Goal: Find specific page/section: Find specific page/section

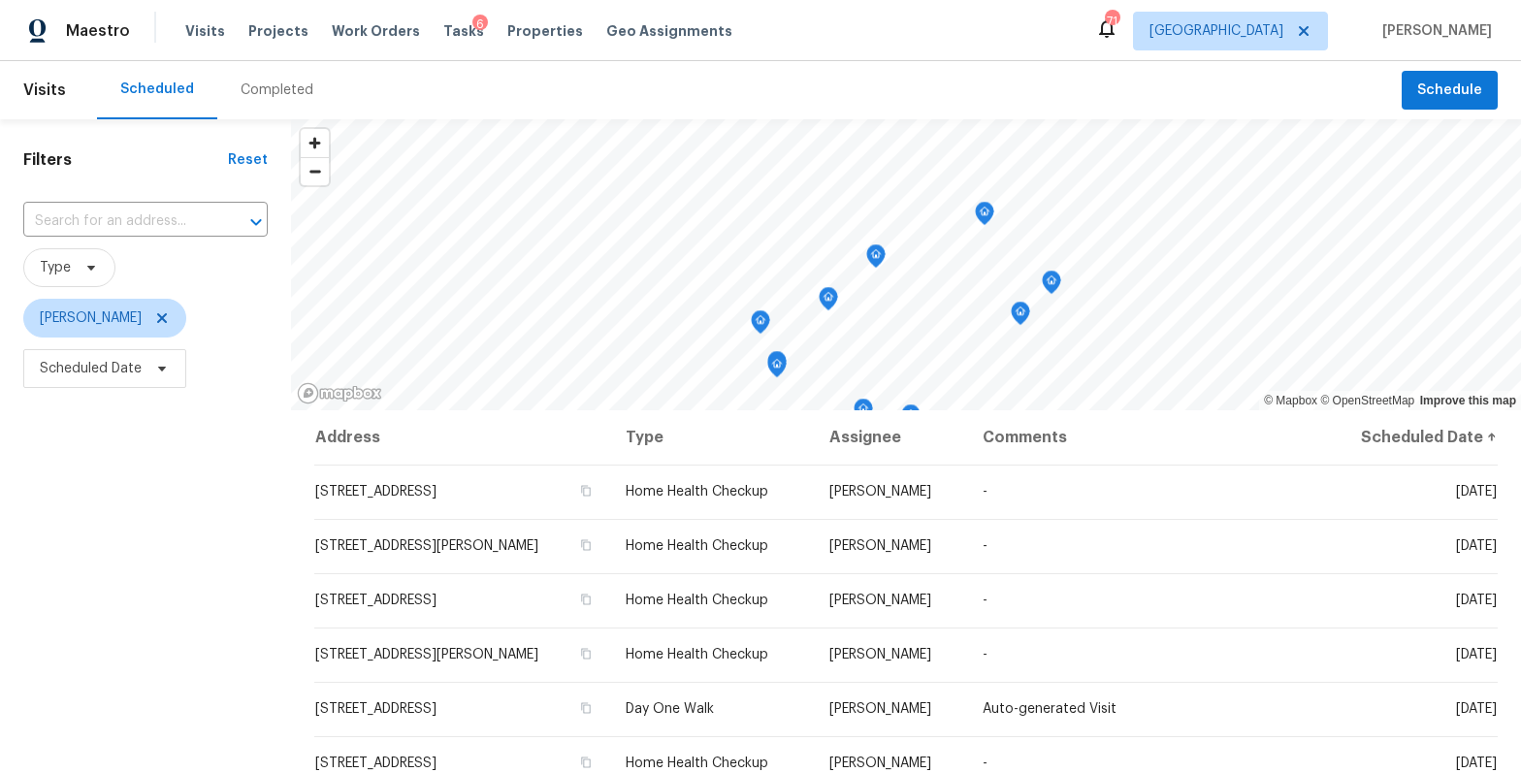
scroll to position [665, 0]
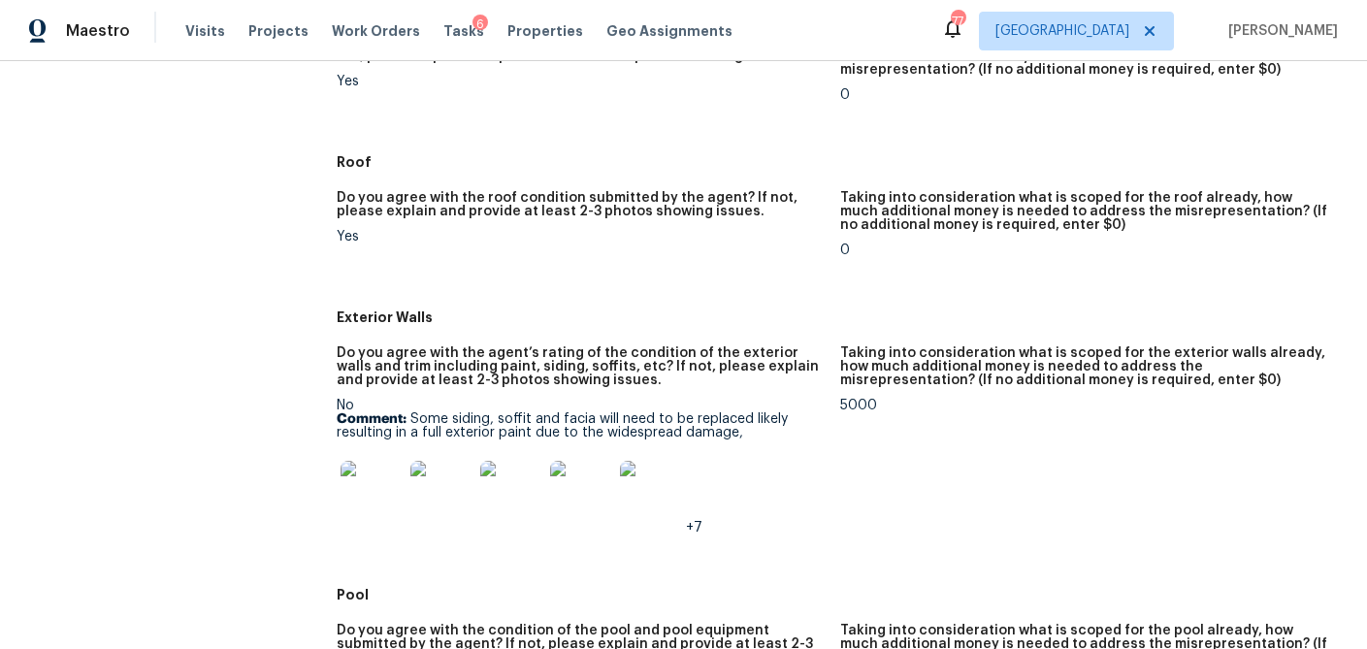
scroll to position [620, 0]
click at [386, 495] on img at bounding box center [372, 491] width 62 height 62
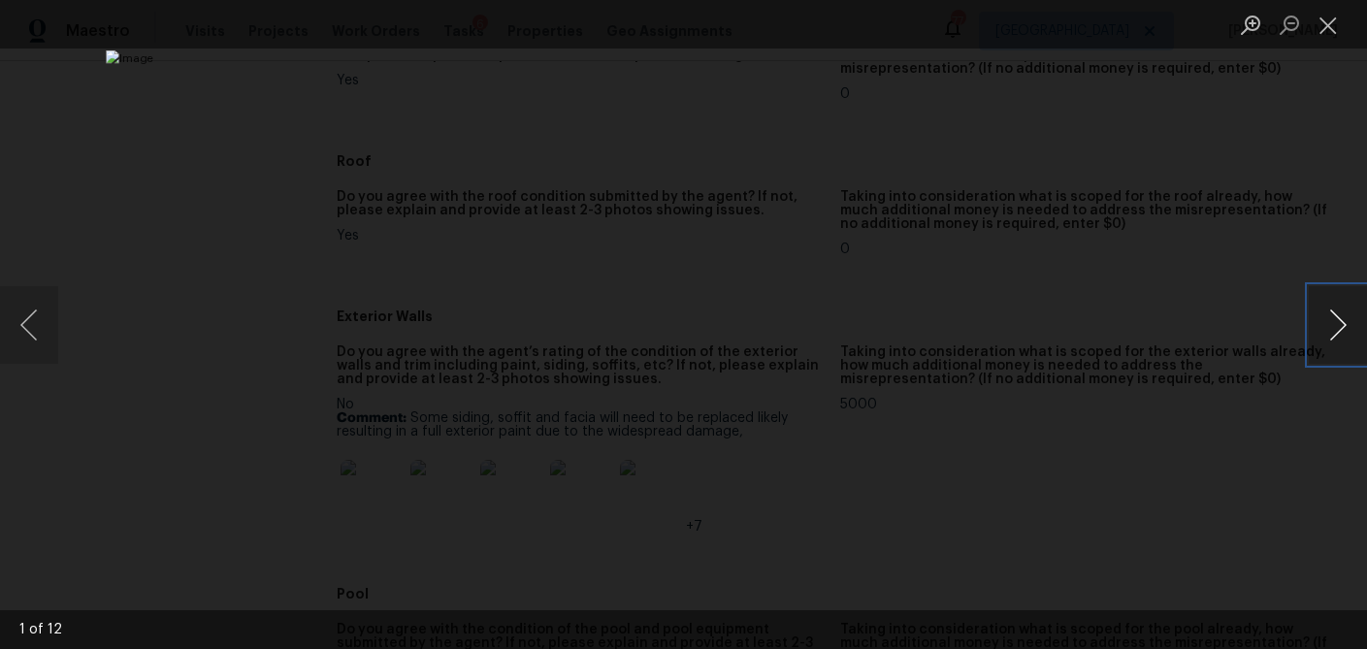
click at [1340, 327] on button "Next image" at bounding box center [1338, 325] width 58 height 78
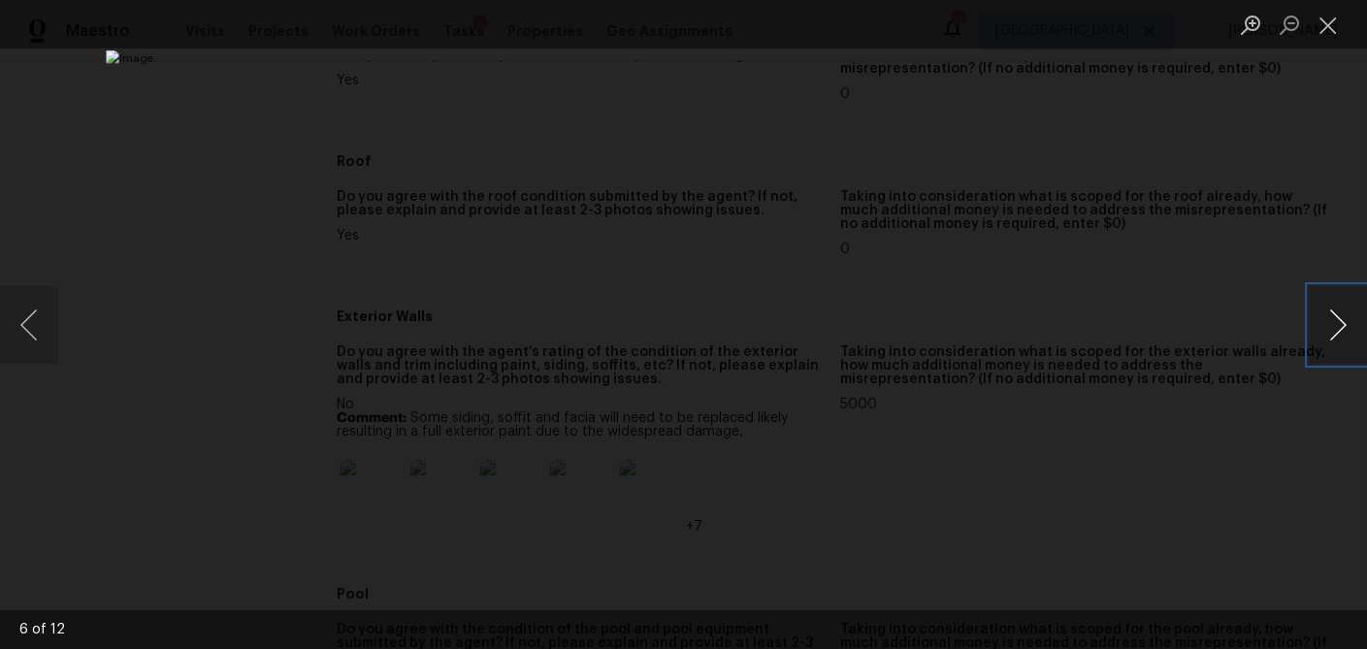
click at [1340, 327] on button "Next image" at bounding box center [1338, 325] width 58 height 78
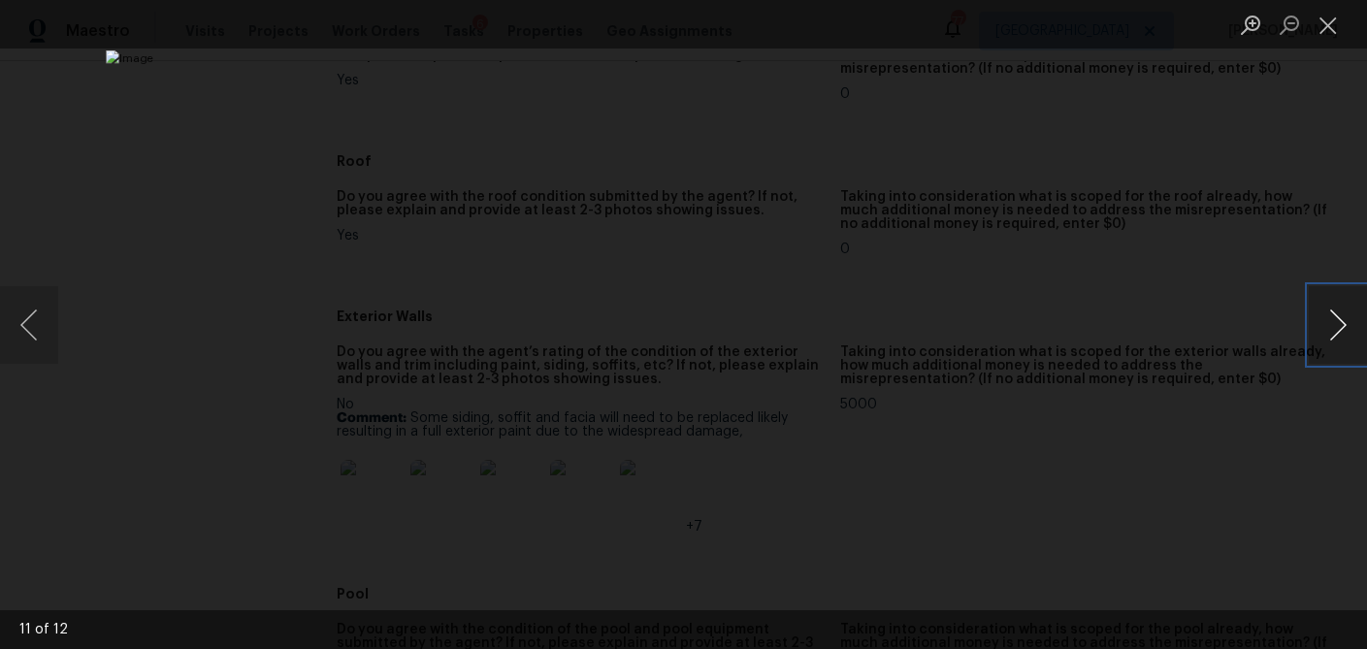
click at [1340, 327] on button "Next image" at bounding box center [1338, 325] width 58 height 78
click at [1340, 328] on button "Next image" at bounding box center [1338, 325] width 58 height 78
click at [1331, 35] on button "Close lightbox" at bounding box center [1328, 25] width 39 height 34
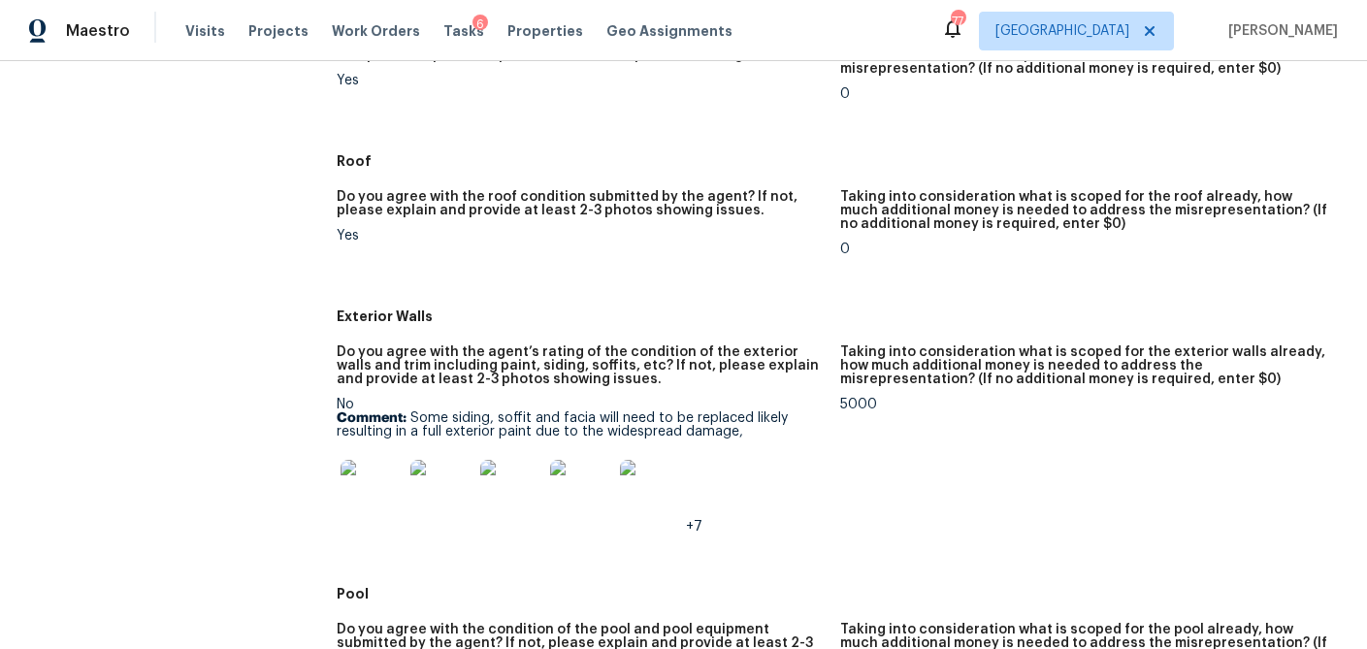
click at [600, 411] on p "Comment: Some siding, soffit and facia will need to be replaced likely resultin…" at bounding box center [581, 424] width 488 height 27
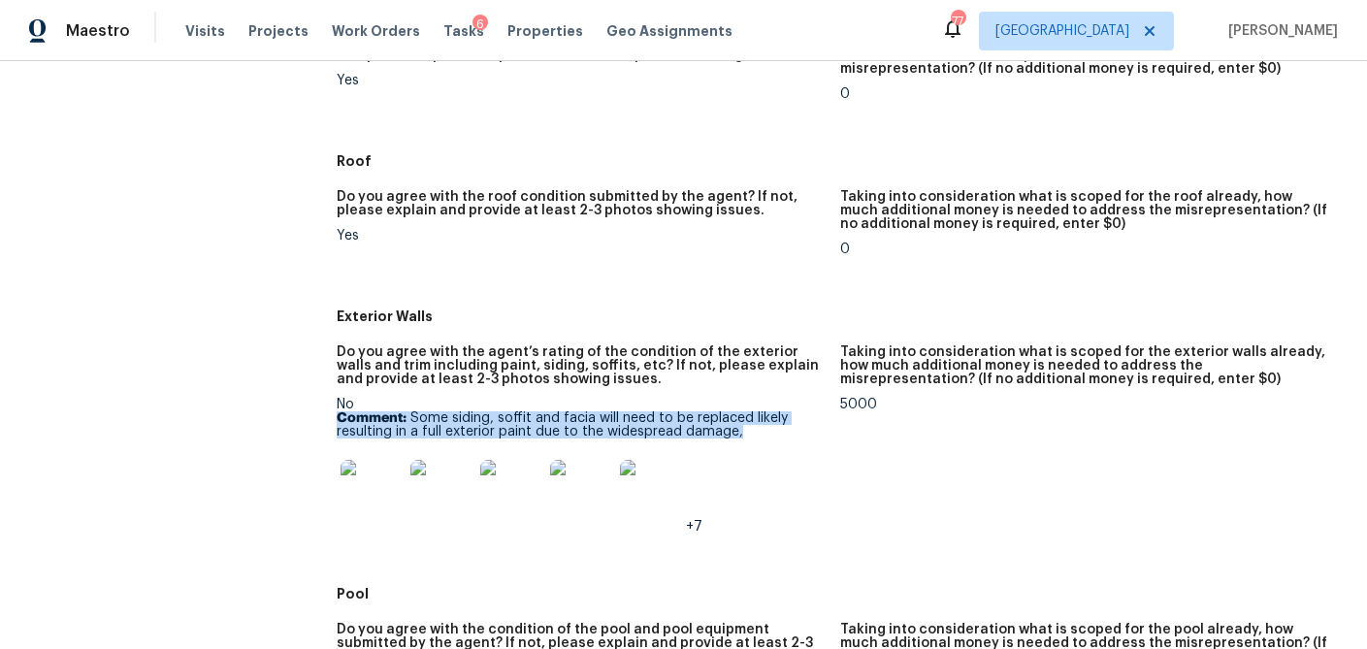
drag, startPoint x: 771, startPoint y: 436, endPoint x: 337, endPoint y: 421, distance: 434.8
click at [337, 421] on p "Comment: Some siding, soffit and facia will need to be replaced likely resultin…" at bounding box center [581, 424] width 488 height 27
copy p "Comment: Some siding, soffit and facia will need to be replaced likely resultin…"
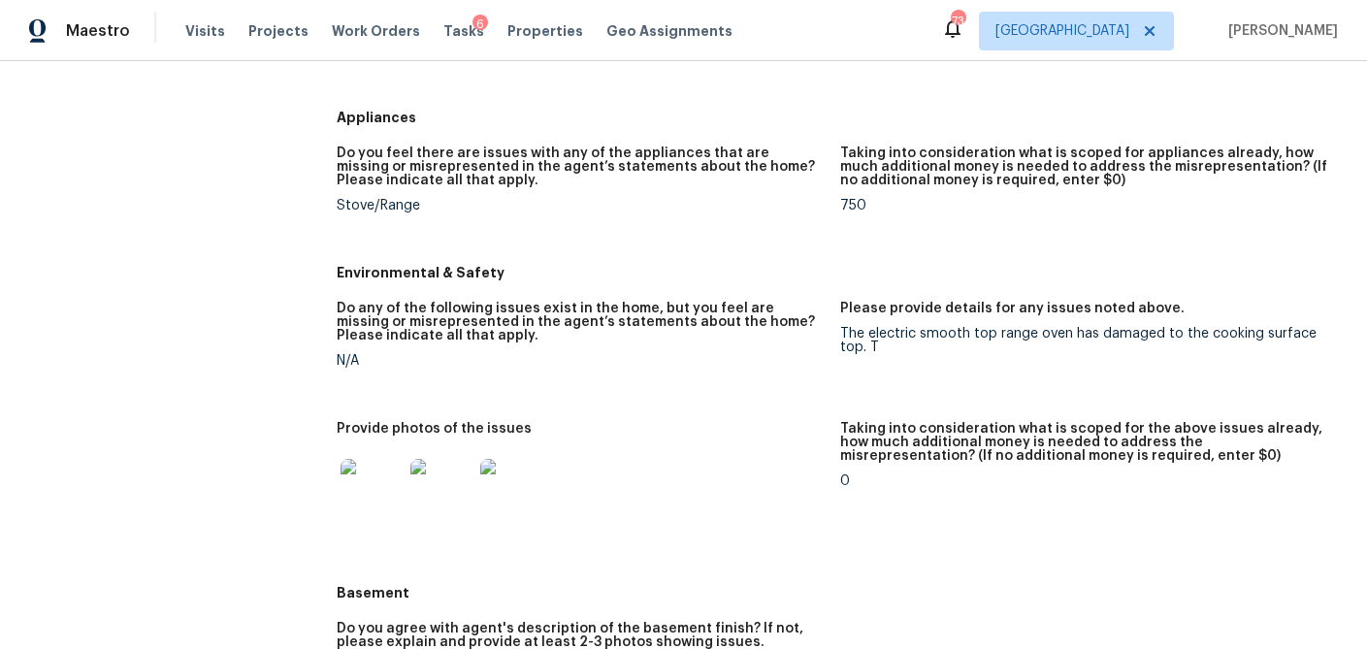
scroll to position [1836, 0]
click at [368, 483] on img at bounding box center [372, 491] width 62 height 62
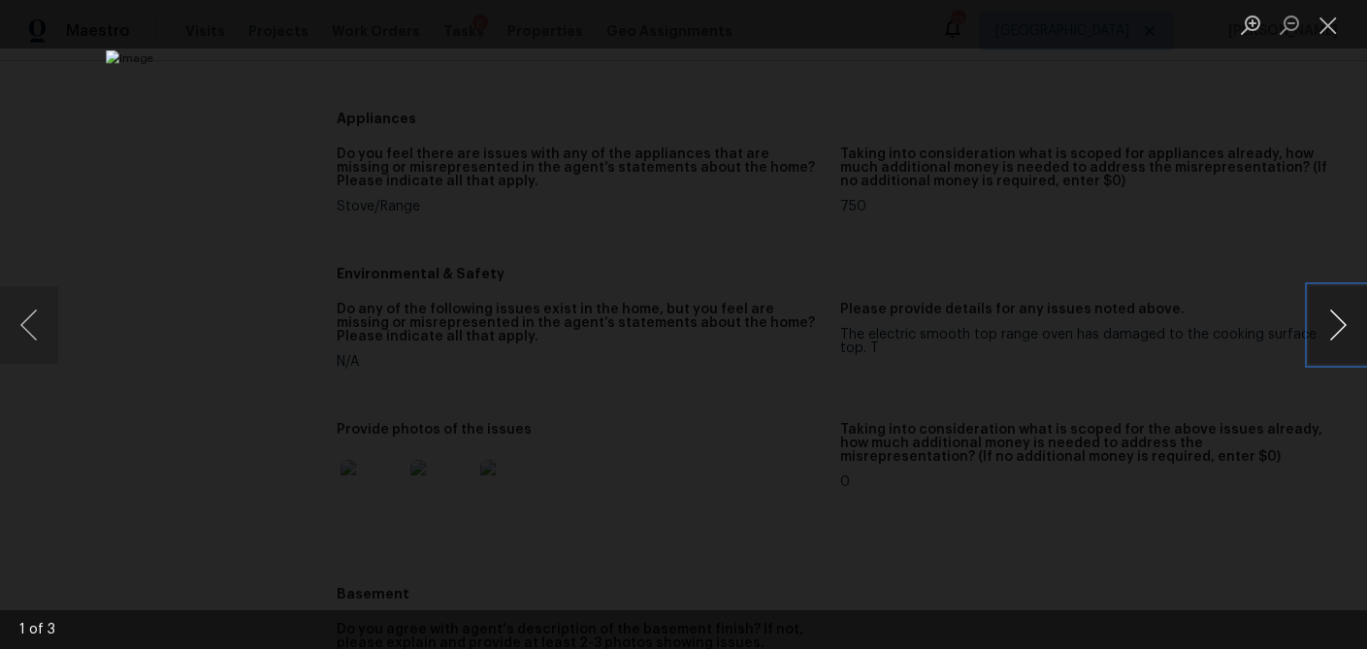
click at [1321, 313] on button "Next image" at bounding box center [1338, 325] width 58 height 78
click at [46, 330] on button "Previous image" at bounding box center [29, 325] width 58 height 78
click at [1328, 322] on button "Next image" at bounding box center [1338, 325] width 58 height 78
click at [23, 333] on button "Previous image" at bounding box center [29, 325] width 58 height 78
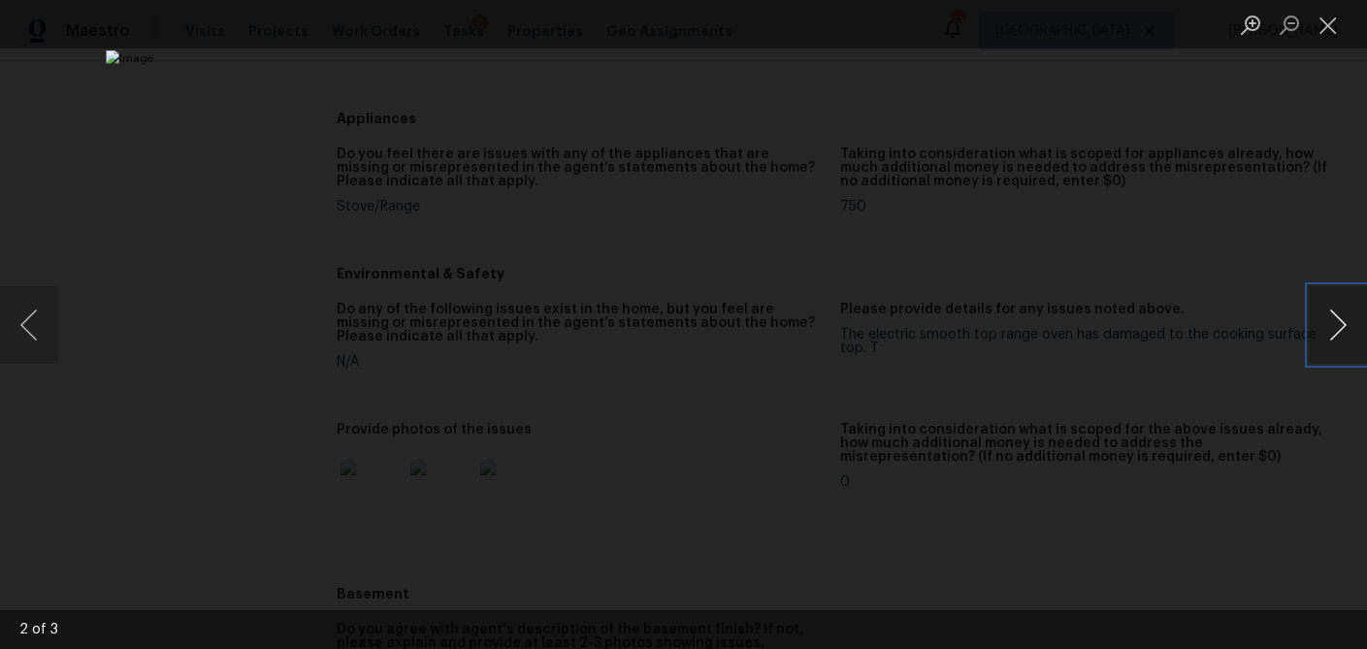
click at [1325, 338] on button "Next image" at bounding box center [1338, 325] width 58 height 78
click at [1326, 25] on button "Close lightbox" at bounding box center [1328, 25] width 39 height 34
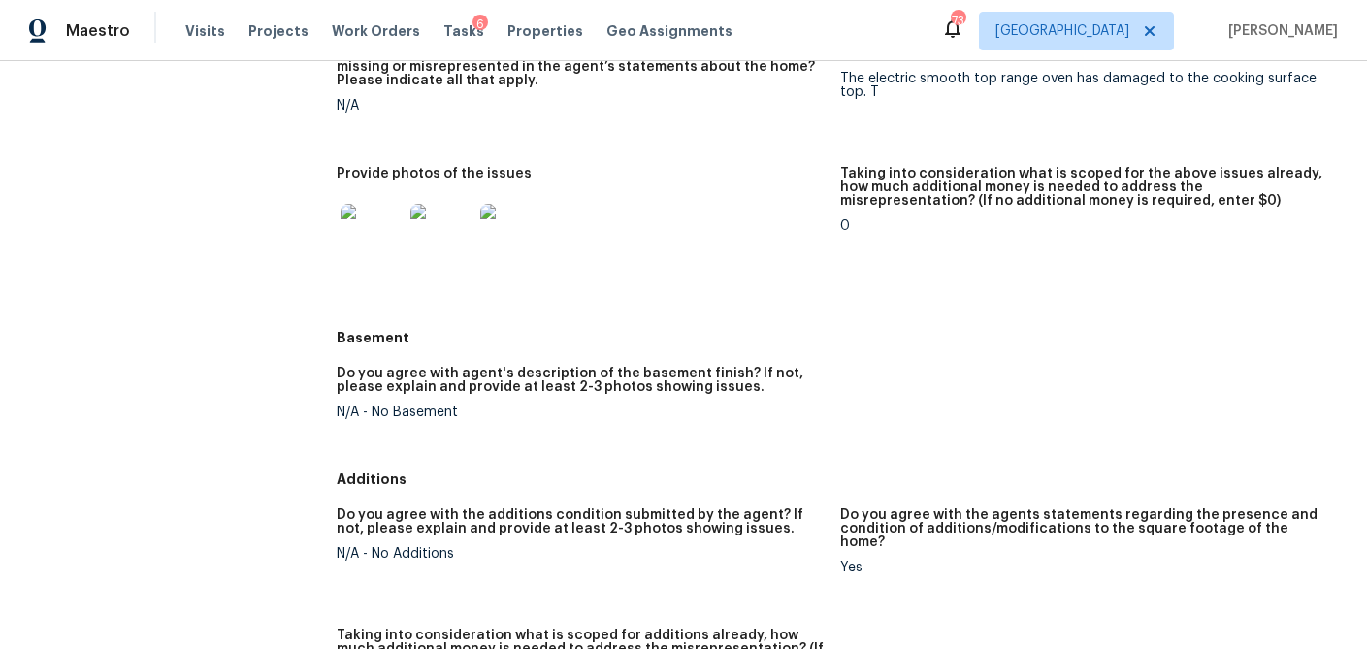
scroll to position [2011, 0]
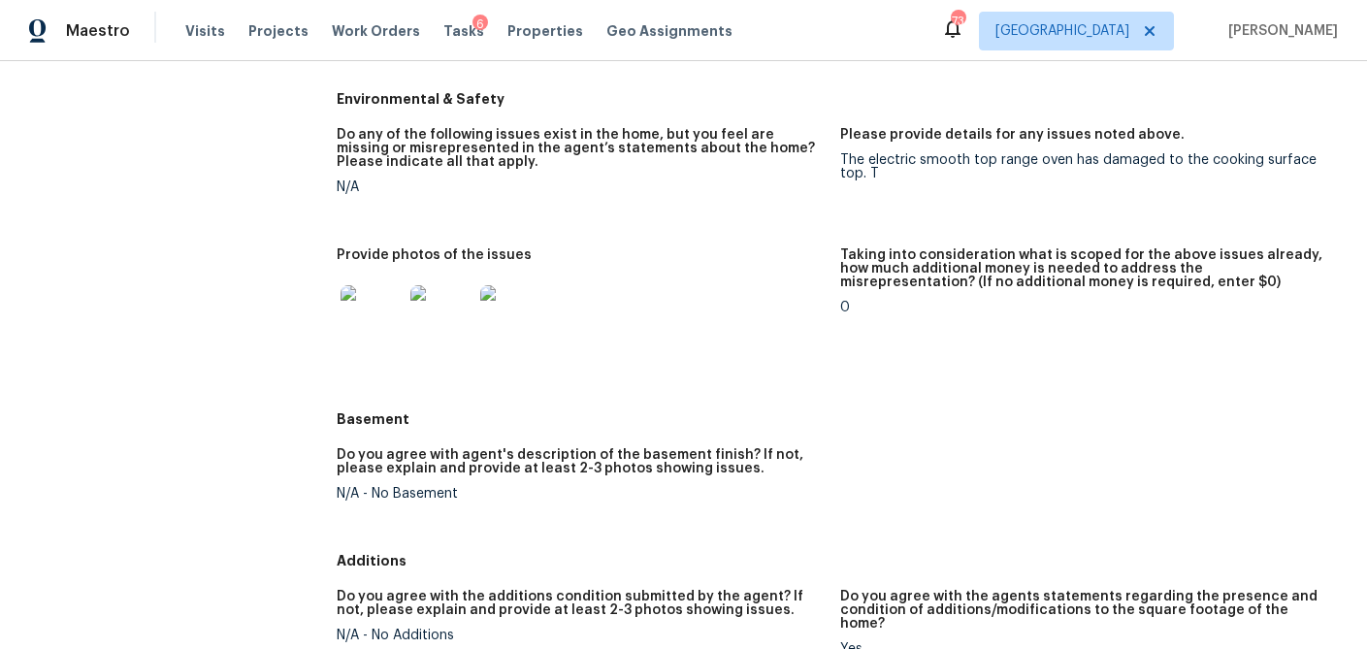
click at [373, 331] on img at bounding box center [372, 316] width 62 height 62
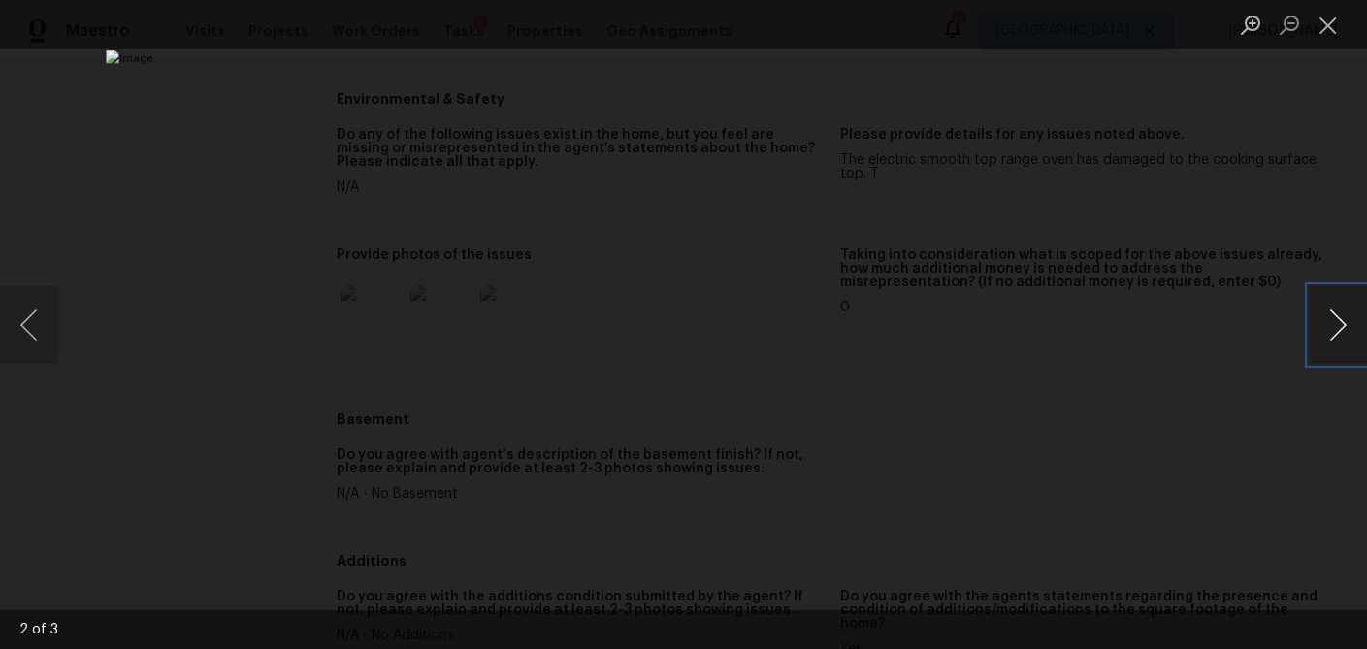
click at [1316, 339] on button "Next image" at bounding box center [1338, 325] width 58 height 78
click at [1321, 27] on button "Close lightbox" at bounding box center [1328, 25] width 39 height 34
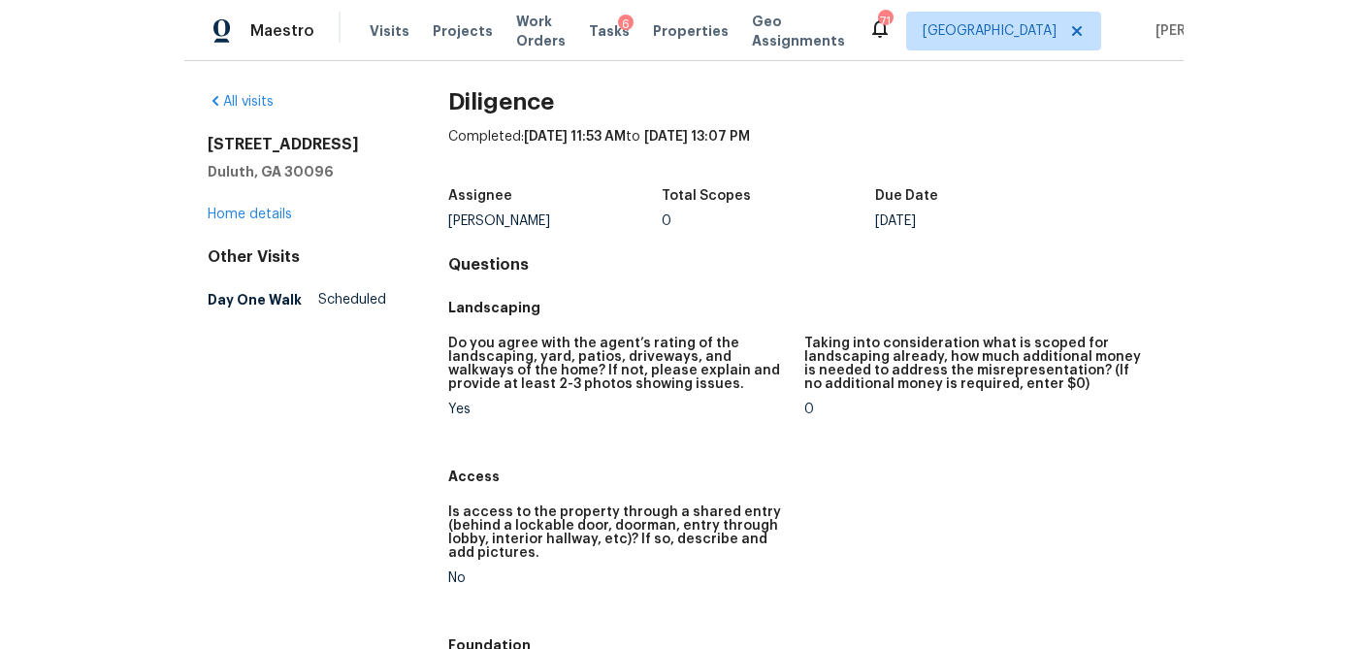
scroll to position [0, 0]
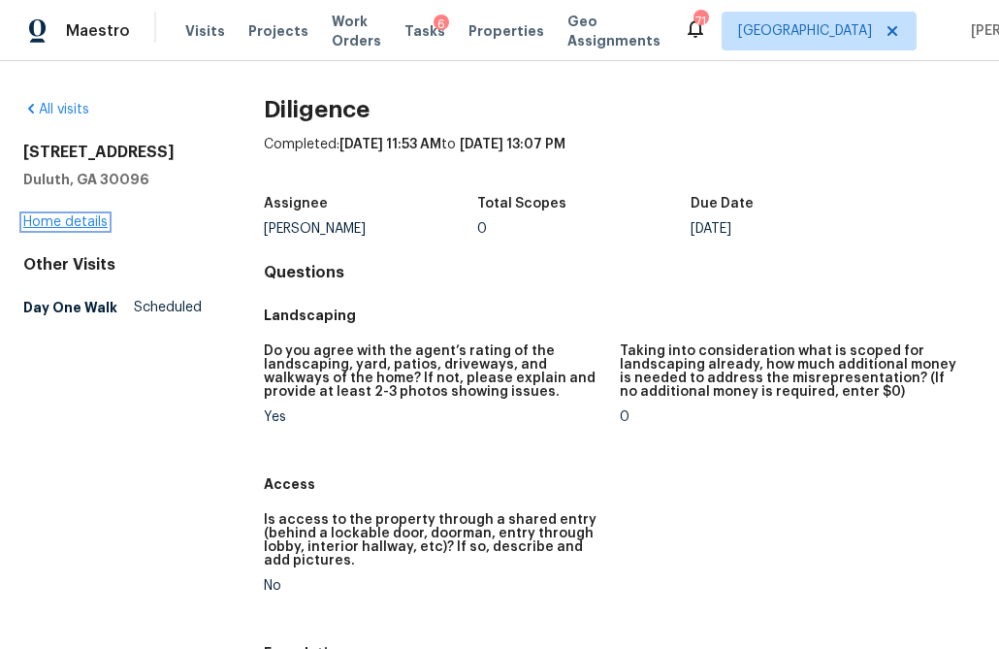
click at [61, 229] on link "Home details" at bounding box center [65, 222] width 84 height 14
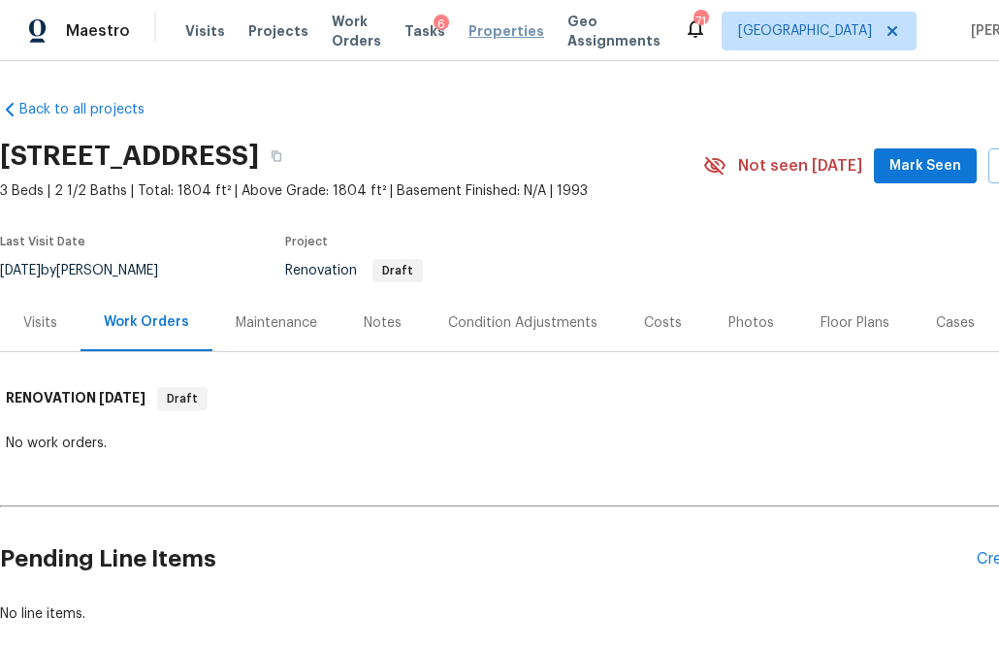
click at [494, 28] on span "Properties" at bounding box center [507, 30] width 76 height 19
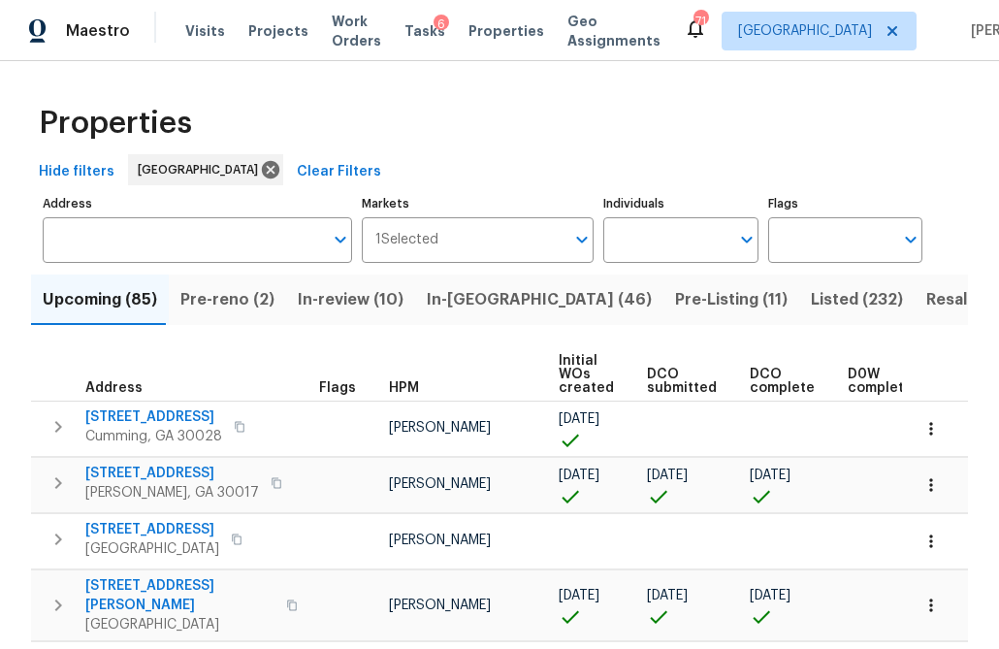
click at [155, 236] on input "Address" at bounding box center [183, 240] width 280 height 46
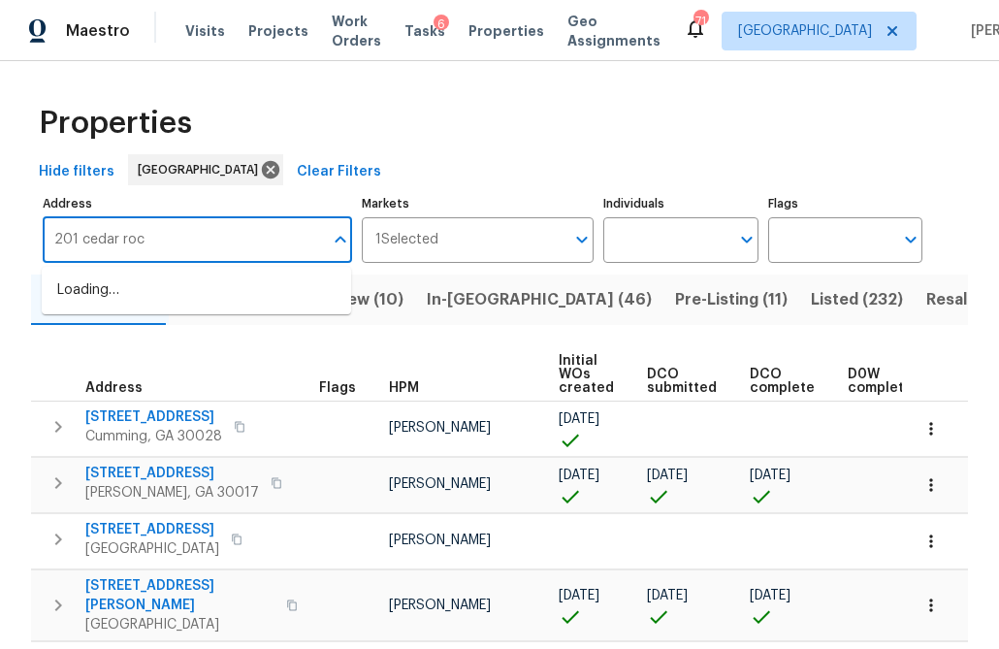
type input "201 cedar rock"
click at [132, 292] on li "201 Cedar Rock Trce Athens GA 30605" at bounding box center [196, 291] width 309 height 32
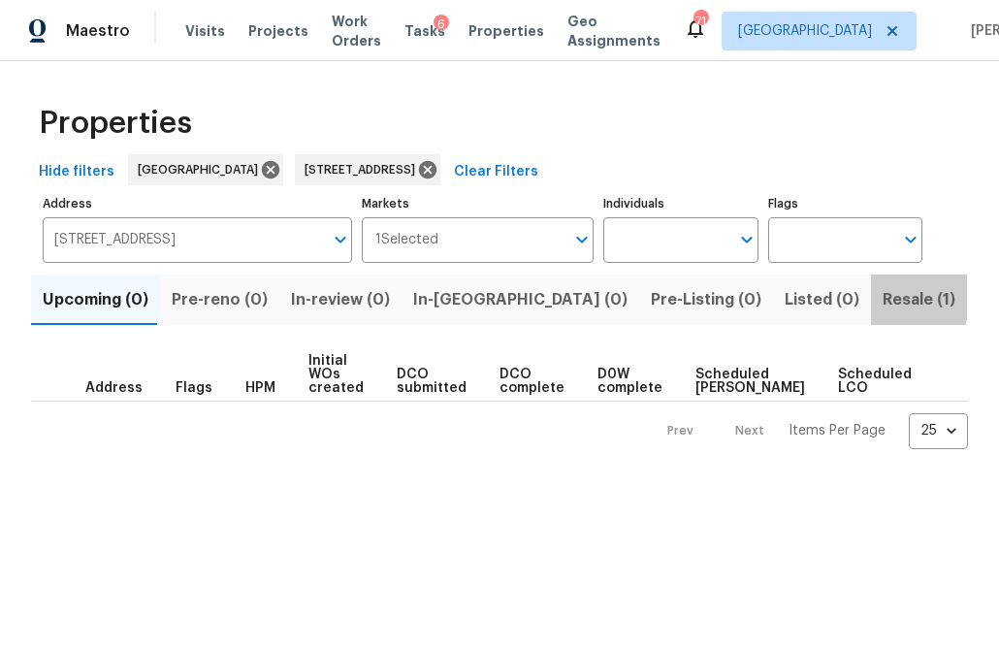
click at [883, 298] on span "Resale (1)" at bounding box center [919, 299] width 73 height 27
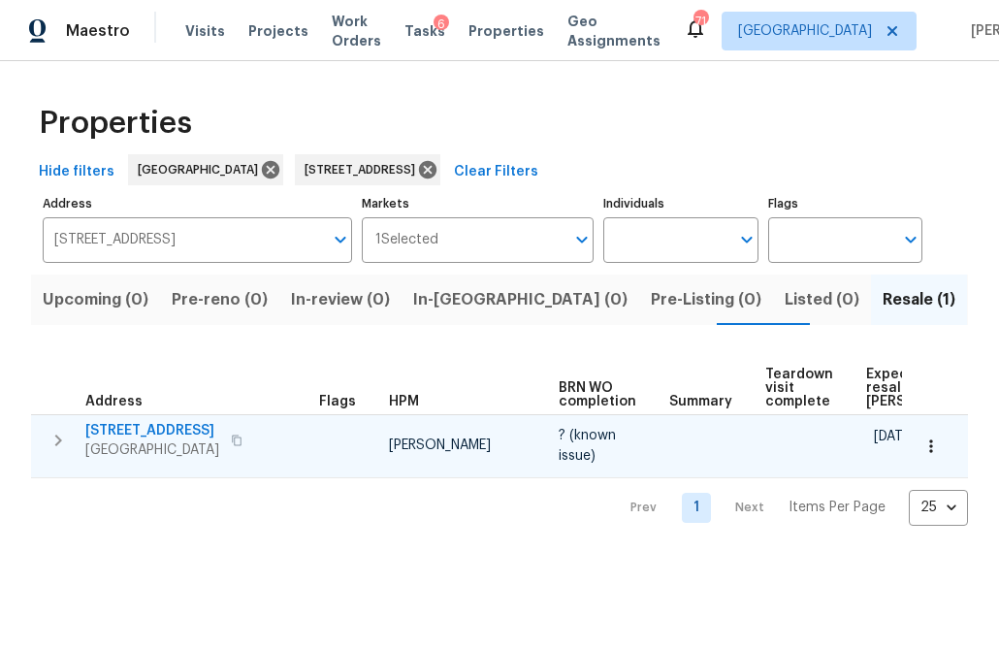
click at [167, 428] on span "201 Cedar Rock Trce" at bounding box center [152, 430] width 134 height 19
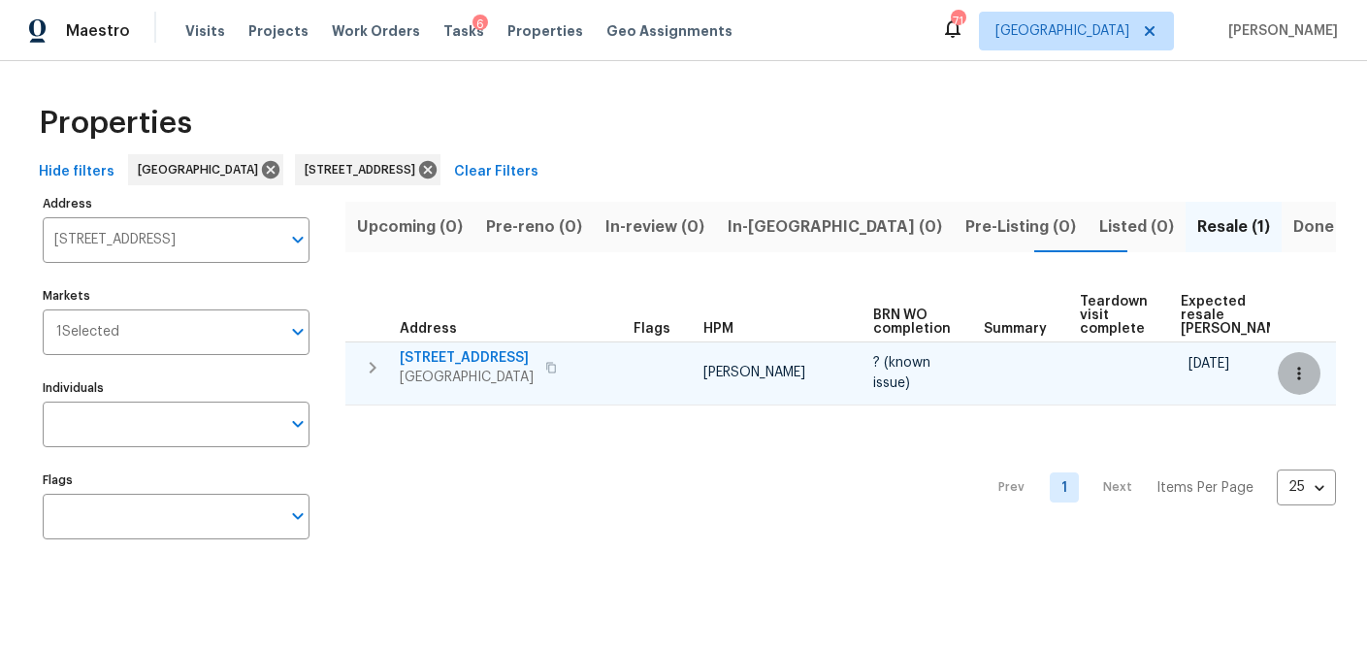
click at [1303, 372] on icon "button" at bounding box center [1298, 373] width 19 height 19
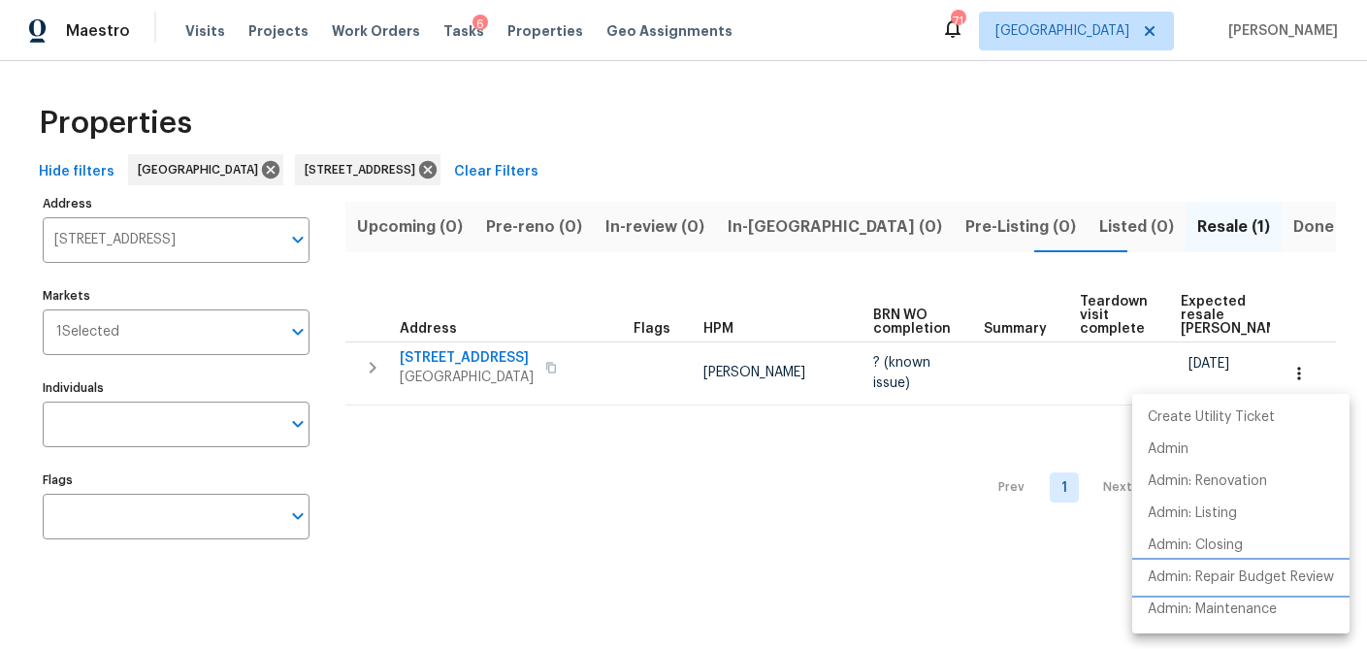
click at [1191, 563] on li "Admin: Repair Budget Review" at bounding box center [1240, 578] width 217 height 32
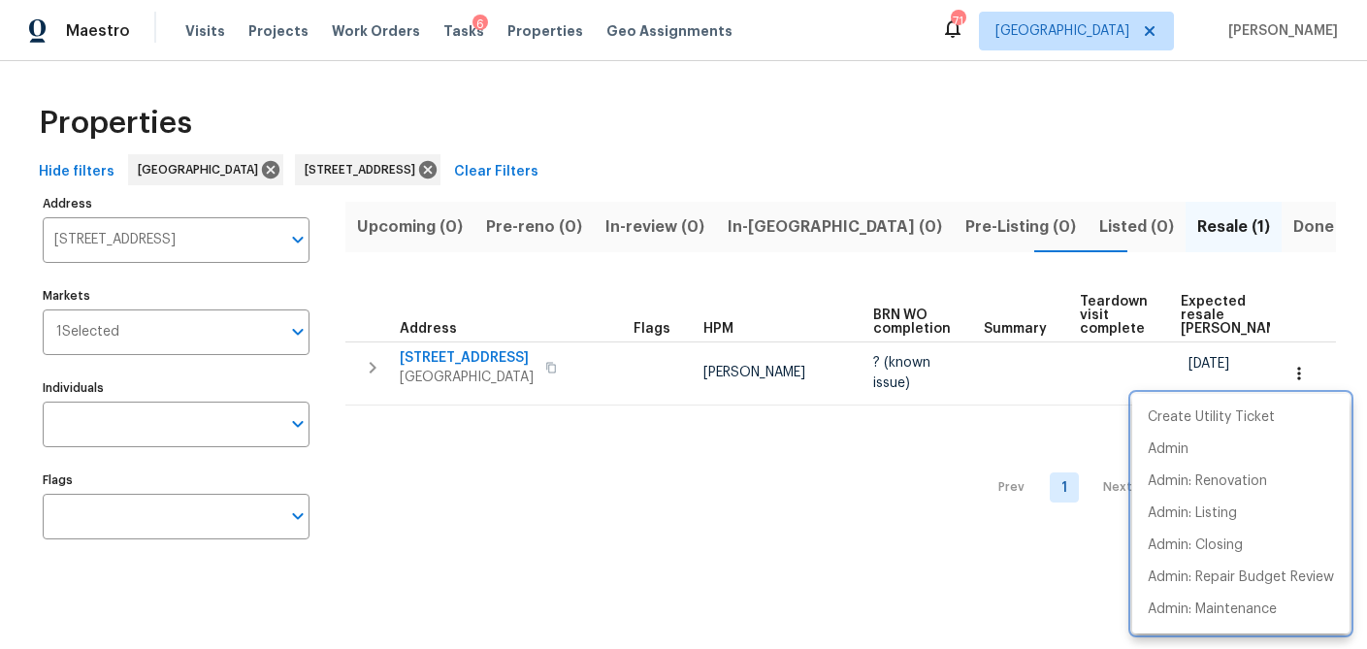
click at [147, 235] on div at bounding box center [683, 324] width 1367 height 649
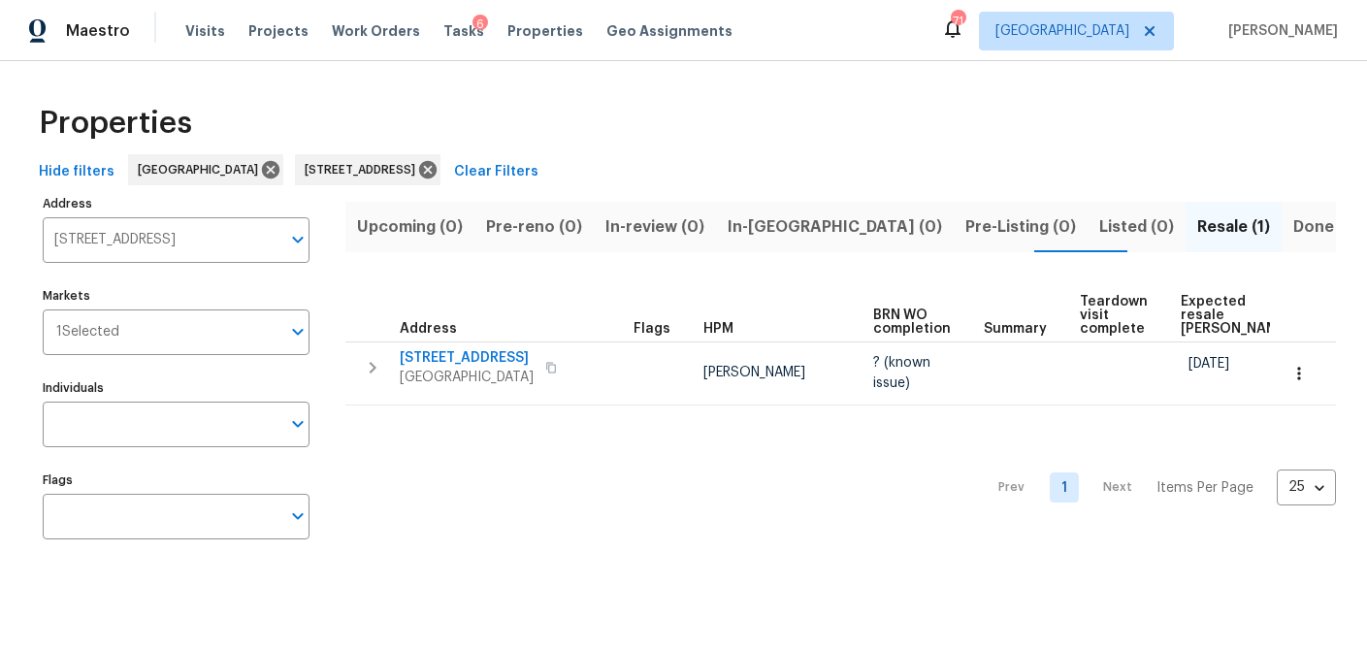
click at [147, 235] on input "201 Cedar Rock Trce Athens GA 30605" at bounding box center [162, 240] width 238 height 46
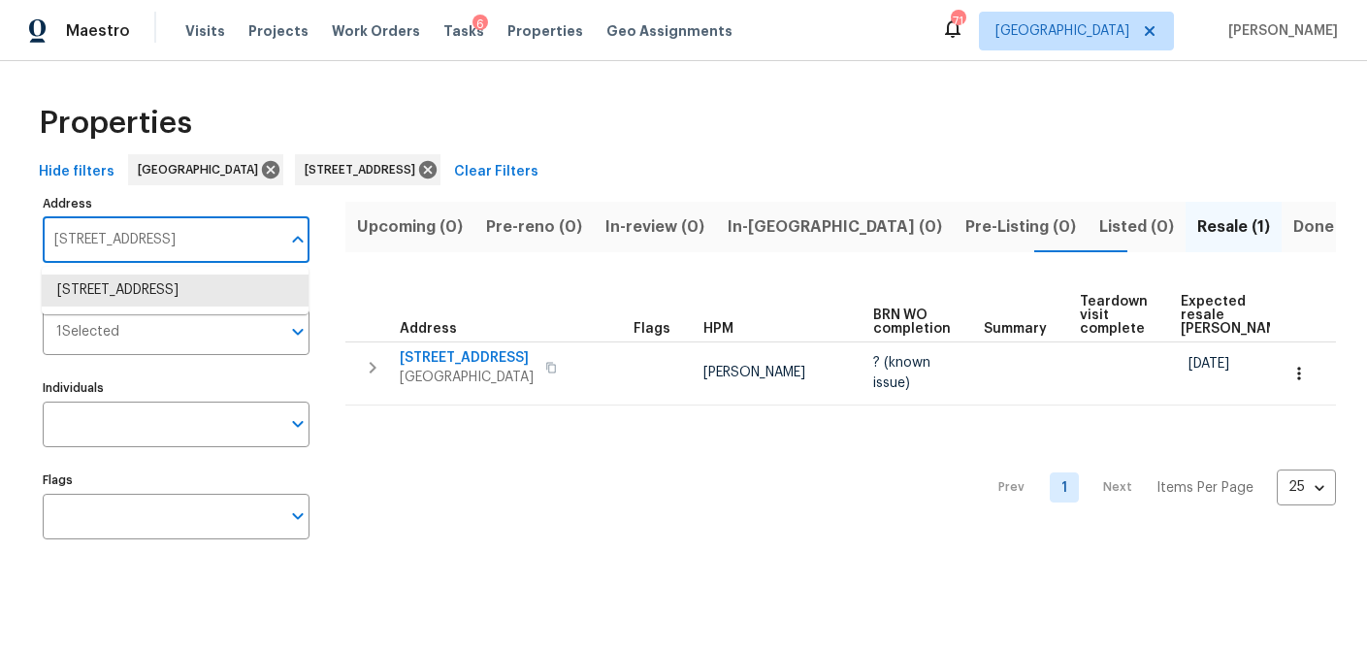
click at [147, 235] on input "201 Cedar Rock Trce Athens GA 30605" at bounding box center [162, 240] width 238 height 46
type input "190 derby"
click at [151, 288] on li "190 Derby St Athens GA 30601" at bounding box center [175, 291] width 267 height 32
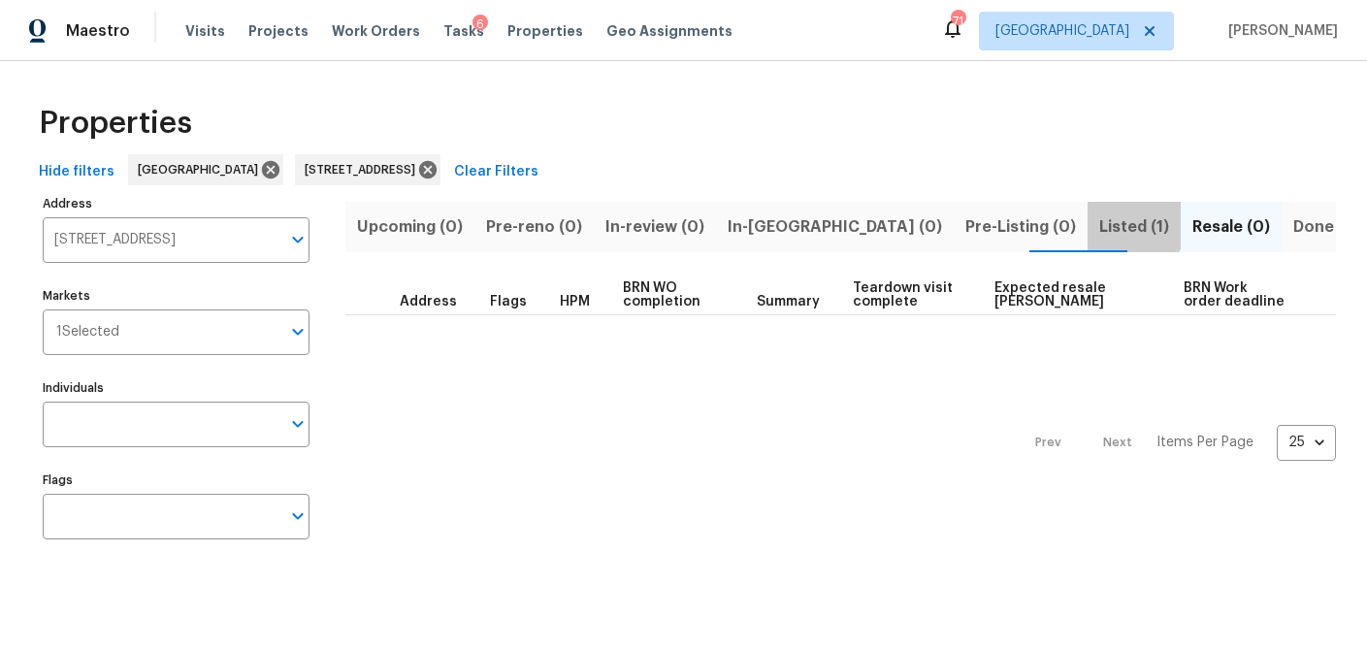
click at [1099, 225] on span "Listed (1)" at bounding box center [1134, 226] width 70 height 27
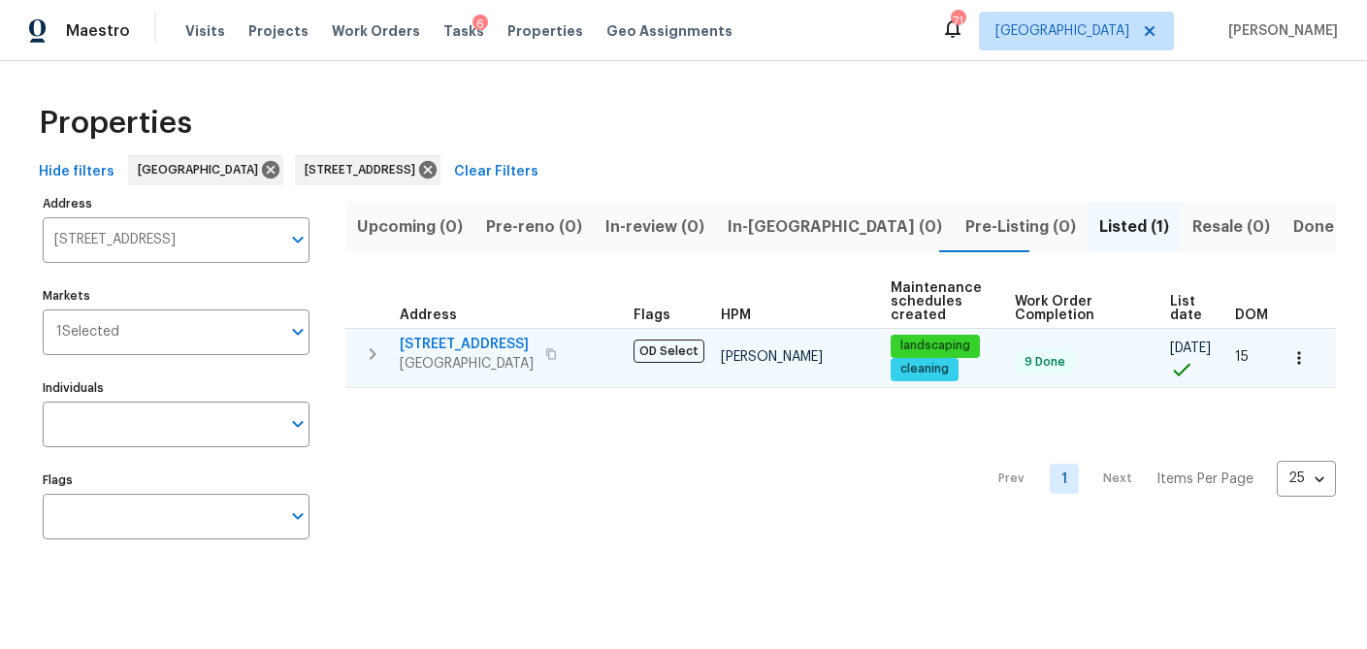
click at [411, 342] on span "190 Derby St" at bounding box center [467, 344] width 134 height 19
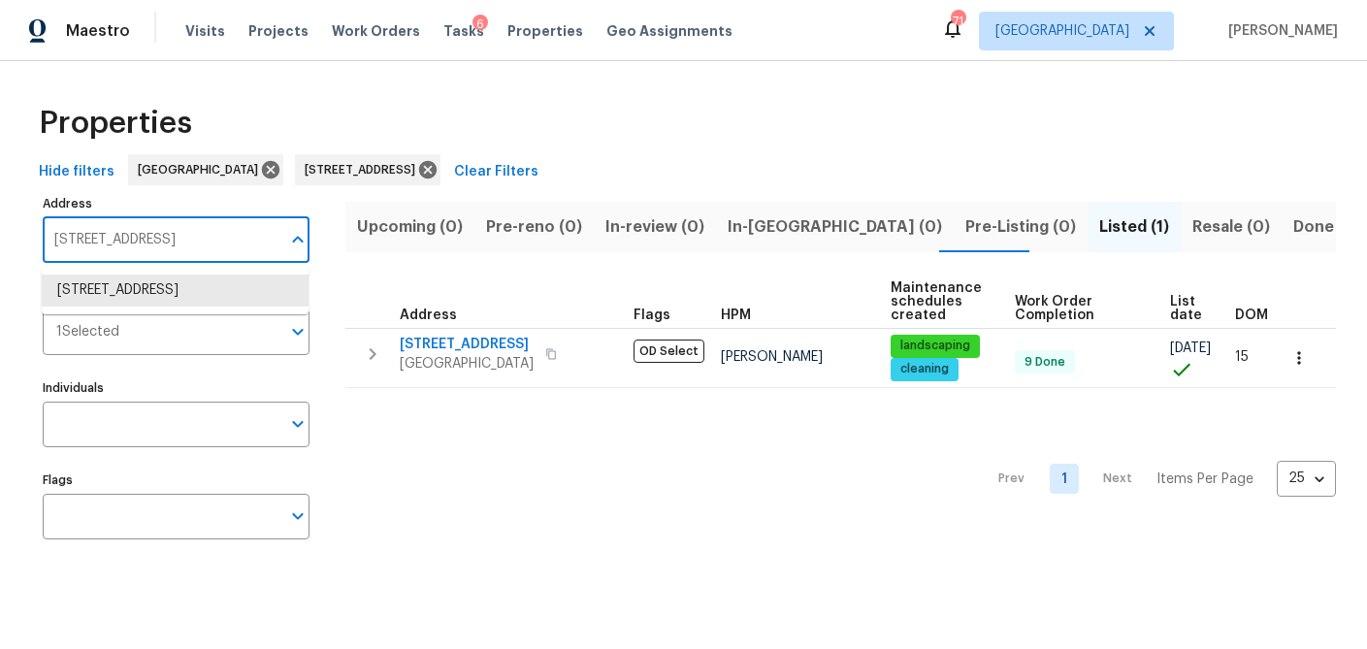
click at [159, 234] on input "190 Derby St Athens GA 30601" at bounding box center [162, 240] width 238 height 46
paste input "2600 Moon Rd"
type input "2600 Moon Rd"
click at [165, 291] on li "2600 Moon Rd Loganville GA 30052" at bounding box center [175, 291] width 267 height 32
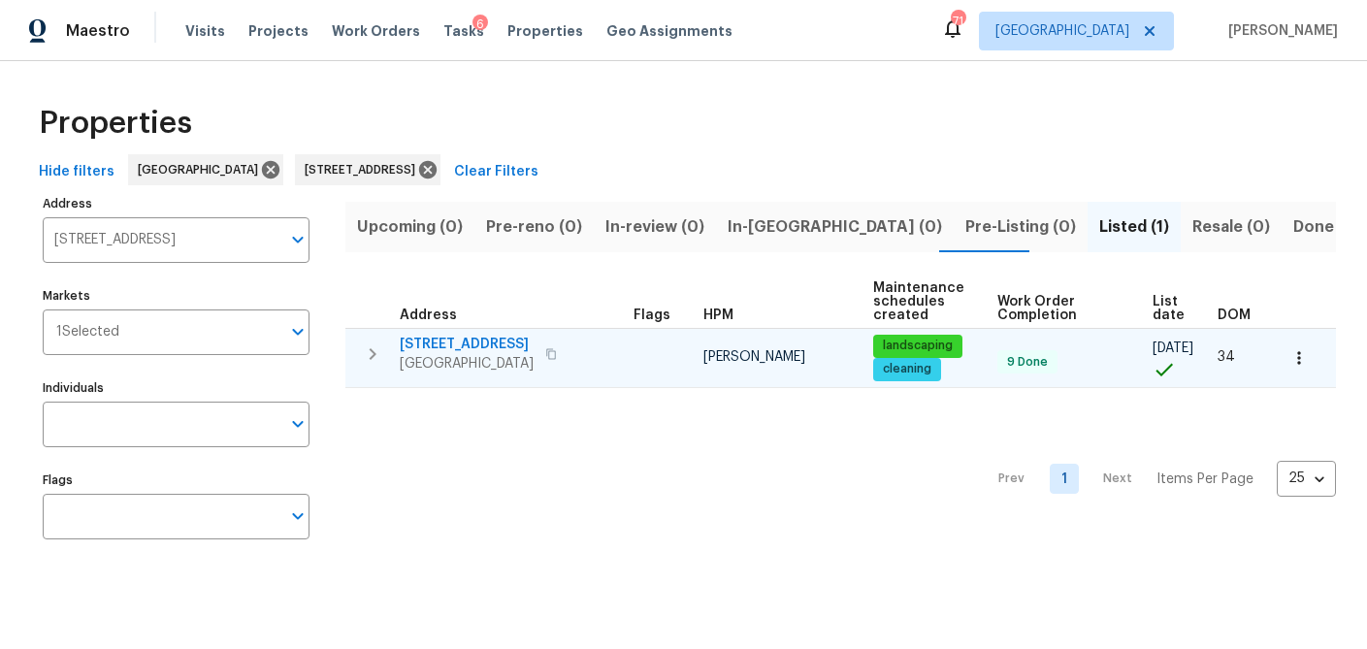
click at [489, 342] on span "2600 Moon Rd" at bounding box center [467, 344] width 134 height 19
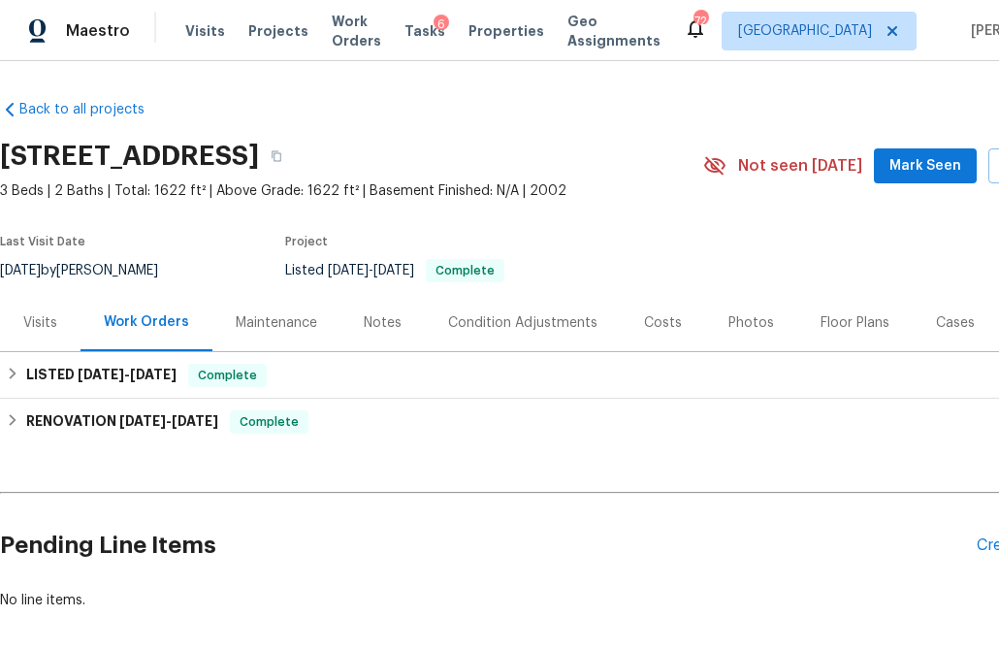
click at [51, 320] on div "Visits" at bounding box center [40, 322] width 34 height 19
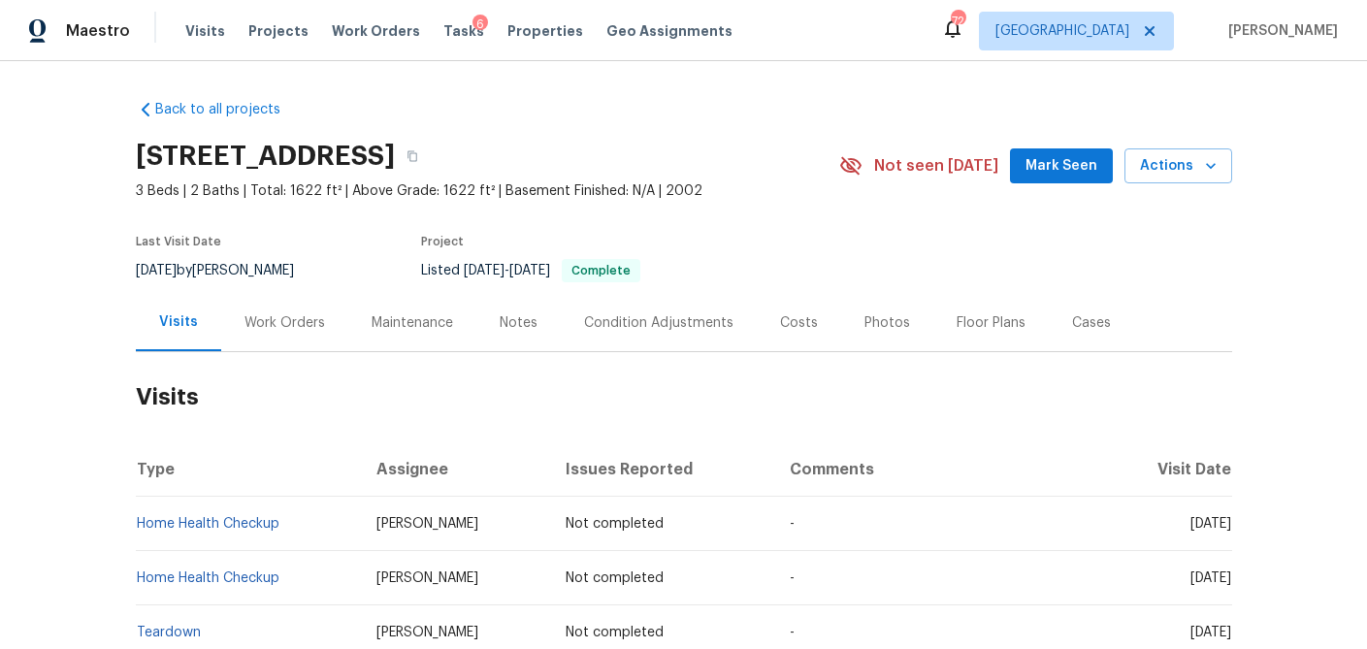
click at [296, 317] on div "Work Orders" at bounding box center [284, 322] width 81 height 19
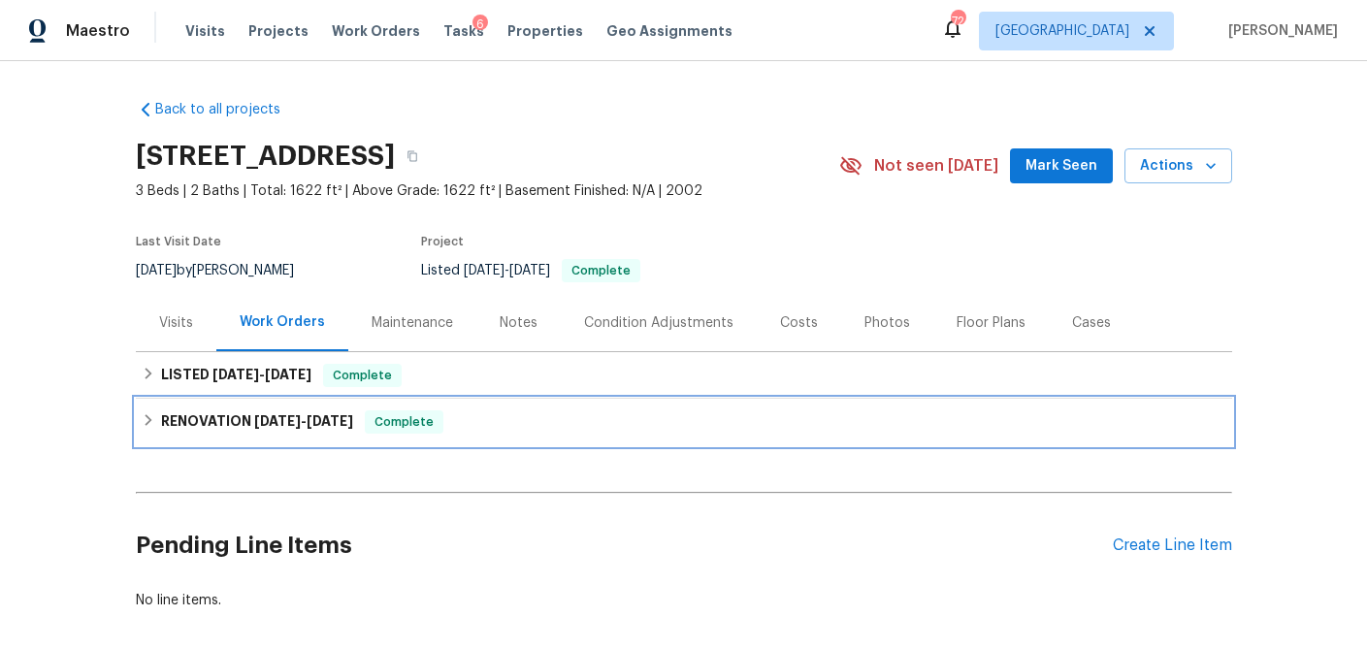
click at [142, 417] on icon at bounding box center [149, 420] width 14 height 14
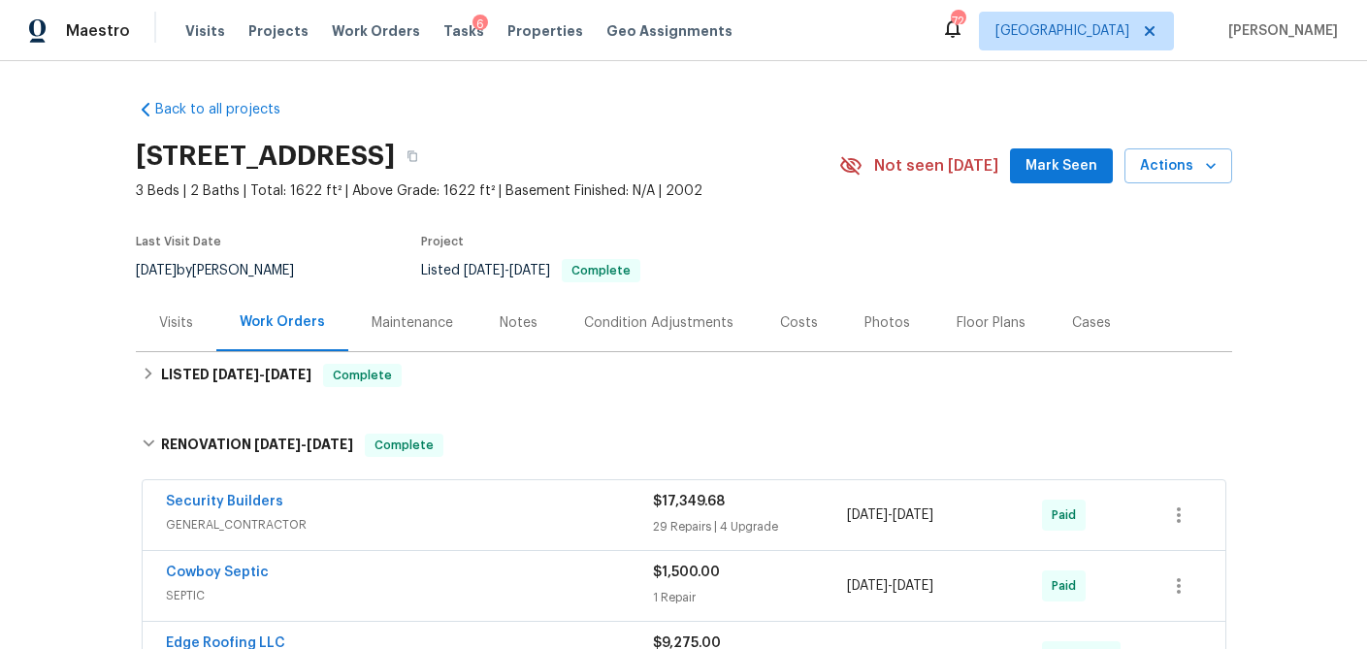
click at [885, 319] on div "Photos" at bounding box center [887, 322] width 46 height 19
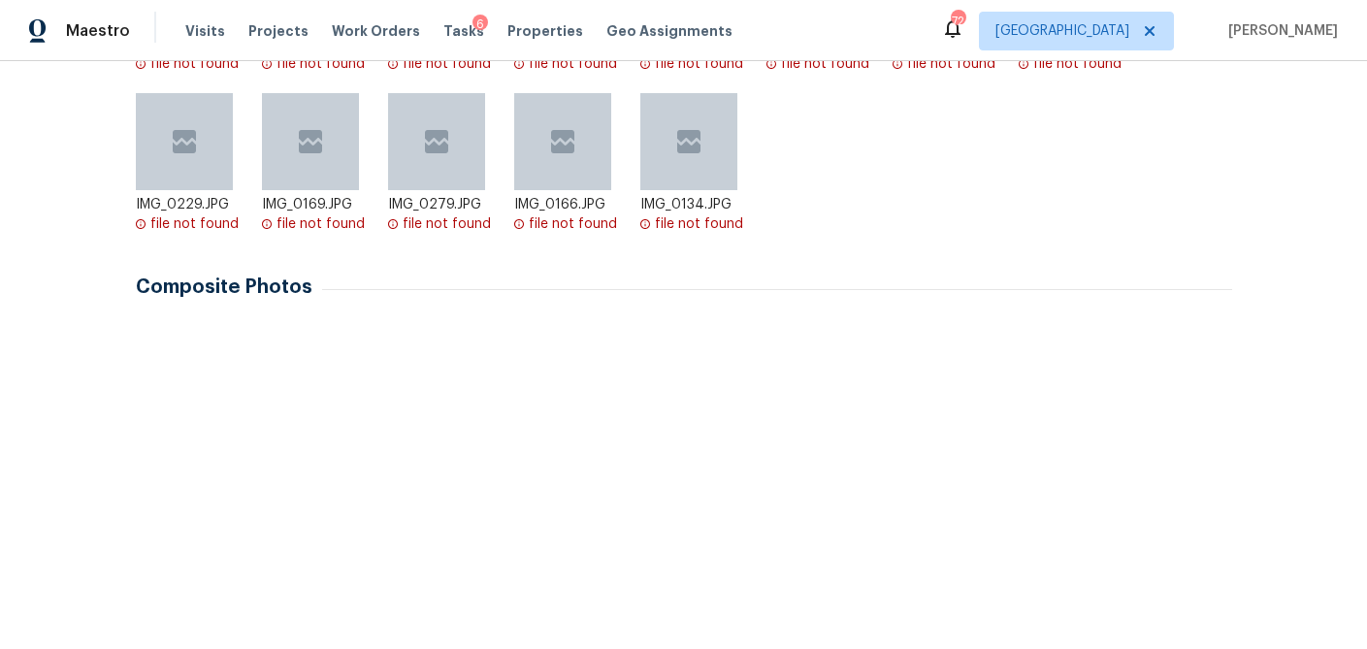
scroll to position [526, 0]
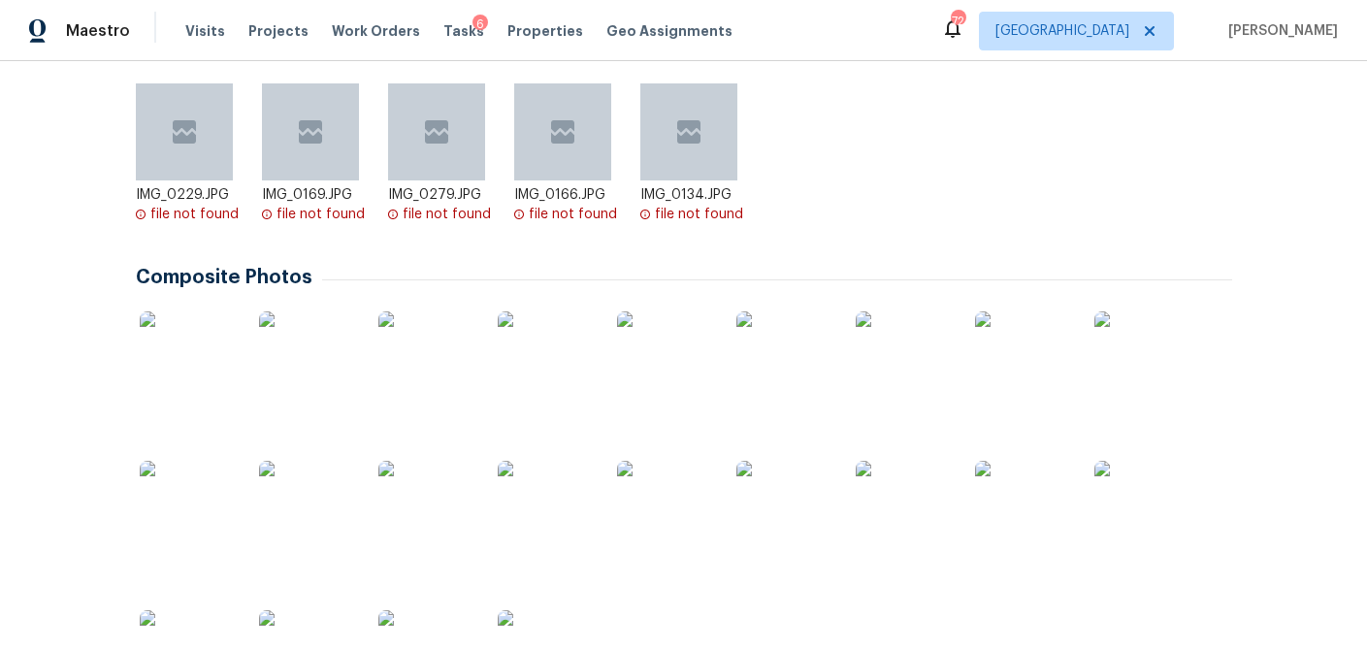
click at [178, 365] on img at bounding box center [188, 359] width 97 height 97
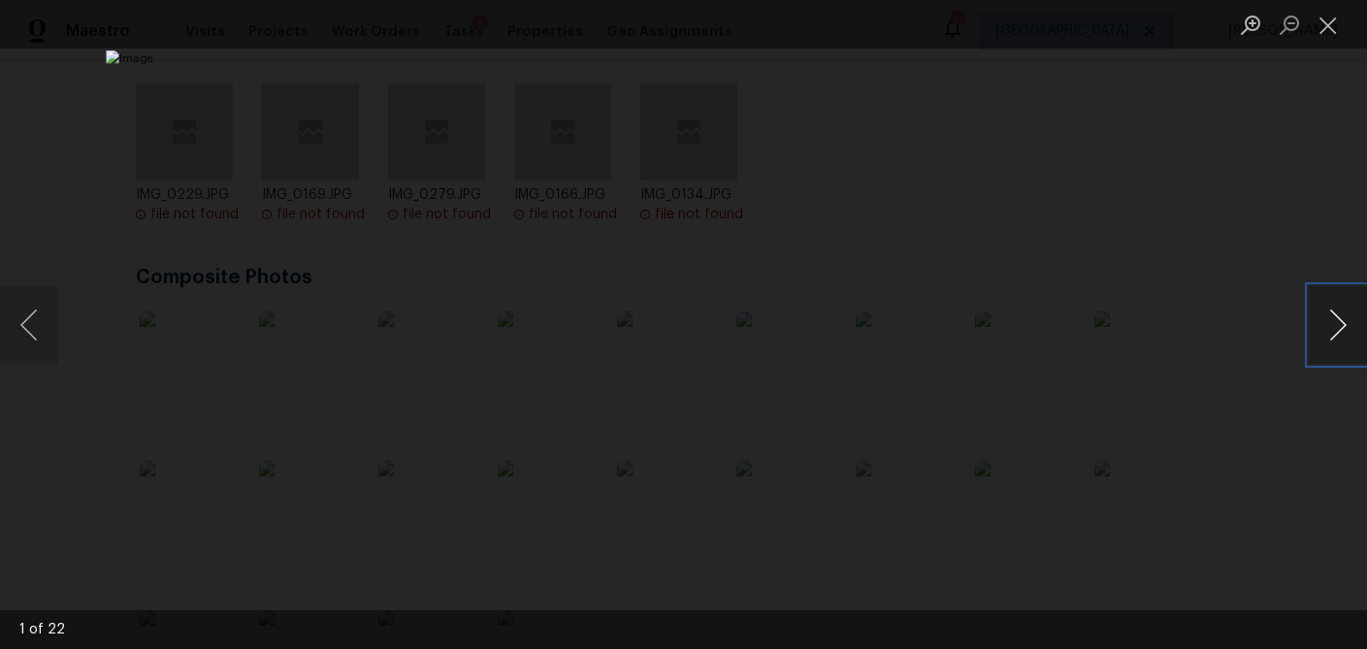
click at [998, 341] on button "Next image" at bounding box center [1338, 325] width 58 height 78
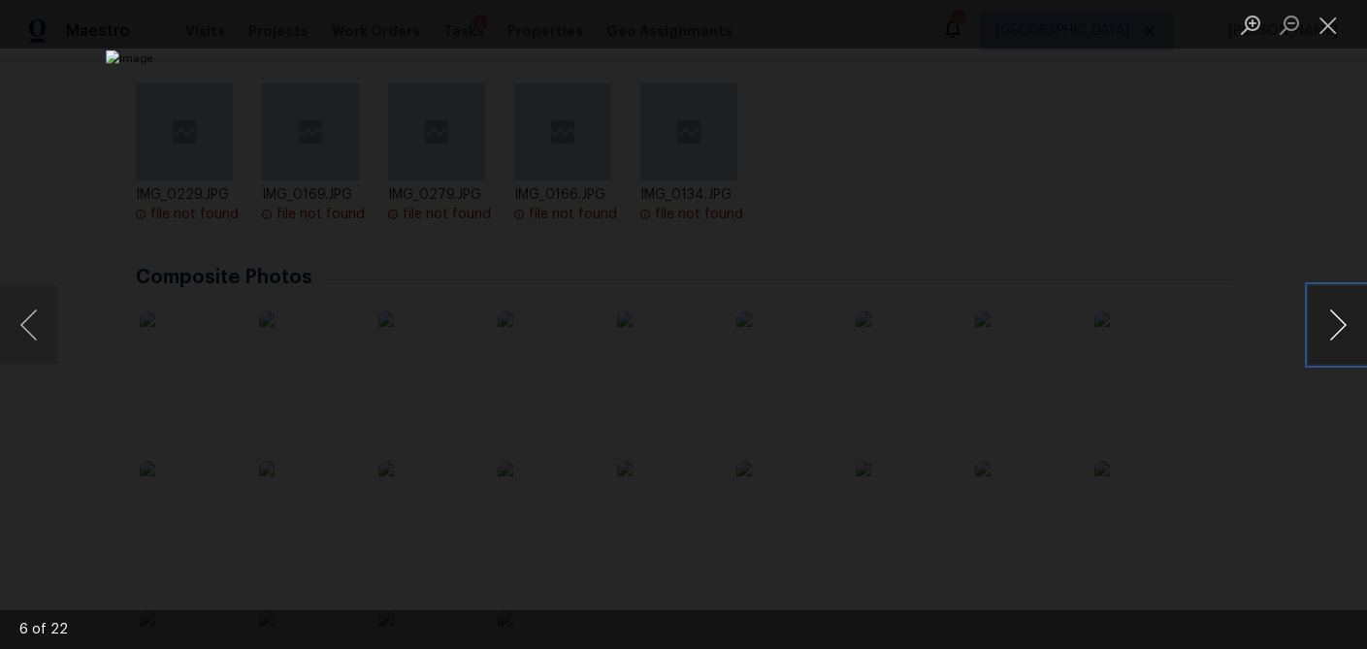
click at [998, 341] on button "Next image" at bounding box center [1338, 325] width 58 height 78
click at [998, 333] on button "Next image" at bounding box center [1338, 325] width 58 height 78
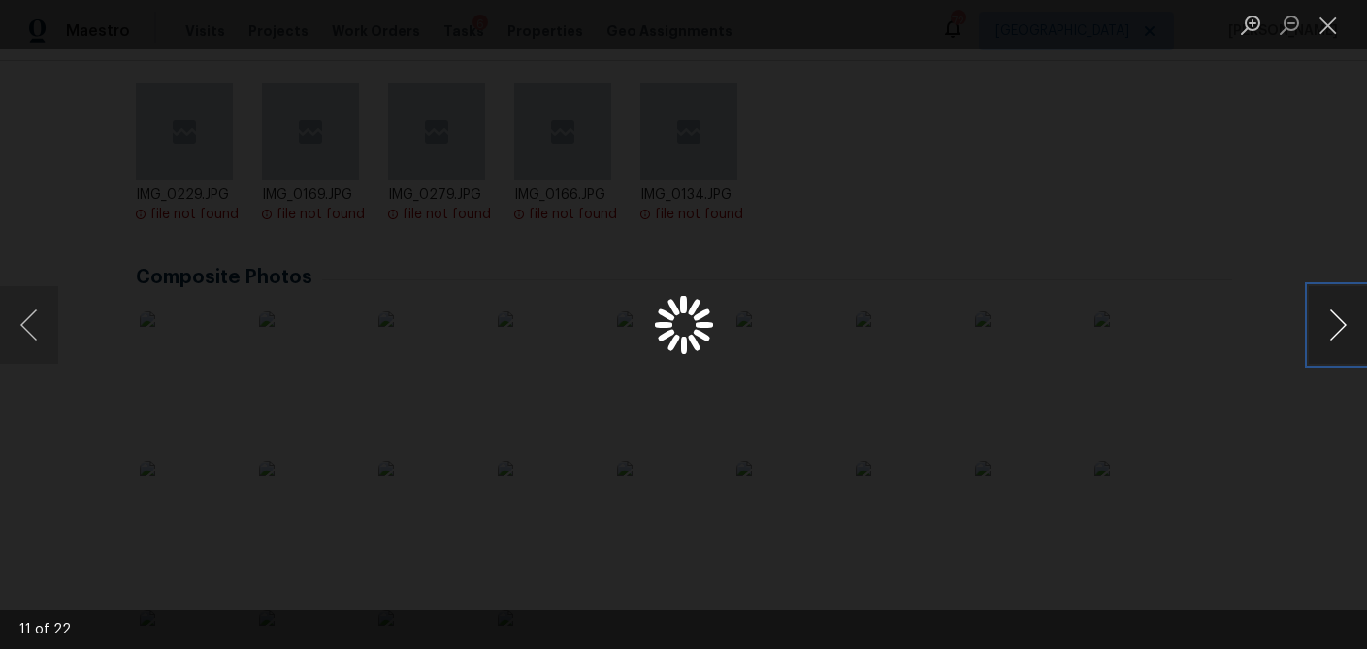
click at [998, 333] on button "Next image" at bounding box center [1338, 325] width 58 height 78
click at [46, 321] on button "Previous image" at bounding box center [29, 325] width 58 height 78
click at [998, 327] on button "Next image" at bounding box center [1338, 325] width 58 height 78
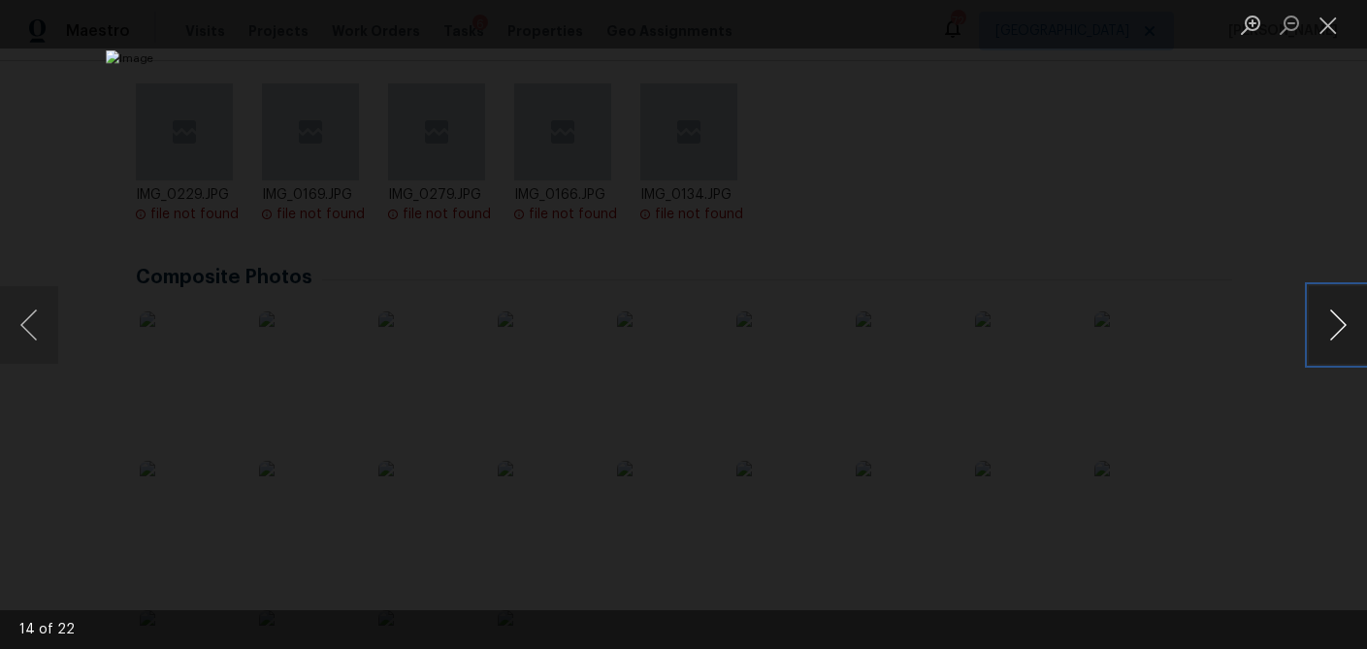
click at [998, 327] on button "Next image" at bounding box center [1338, 325] width 58 height 78
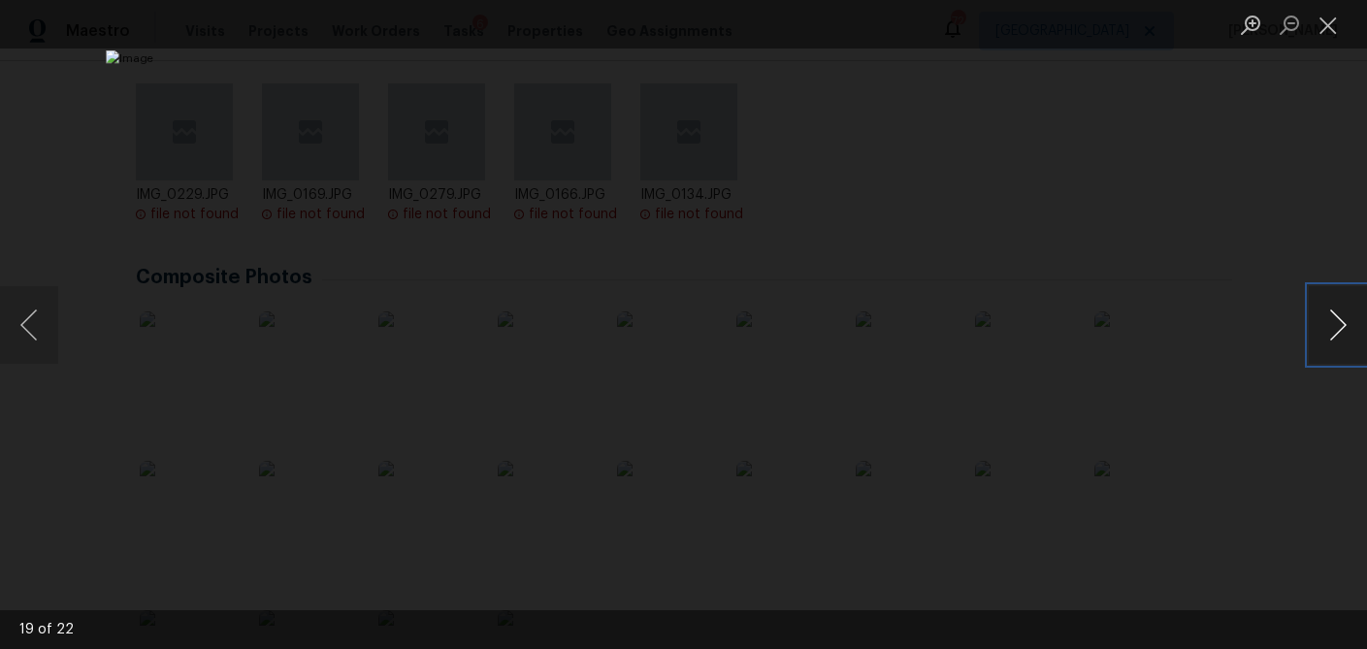
click at [998, 327] on button "Next image" at bounding box center [1338, 325] width 58 height 78
click at [998, 22] on button "Close lightbox" at bounding box center [1328, 25] width 39 height 34
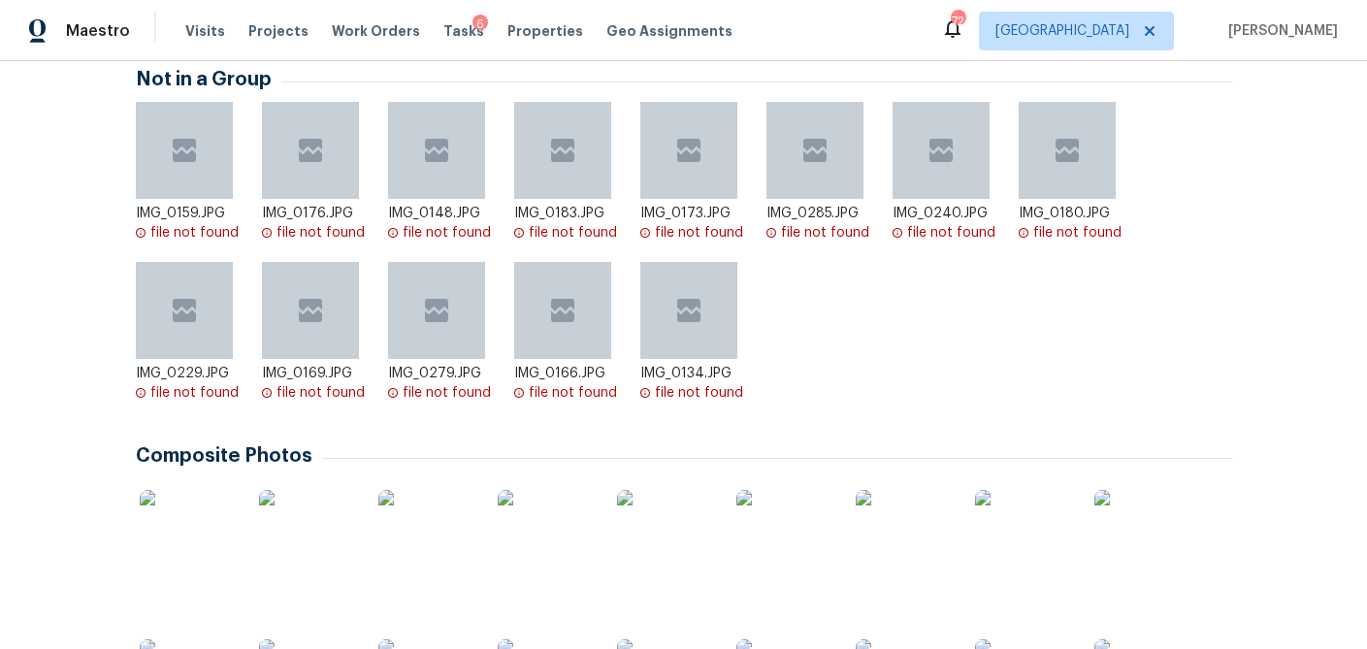
scroll to position [0, 0]
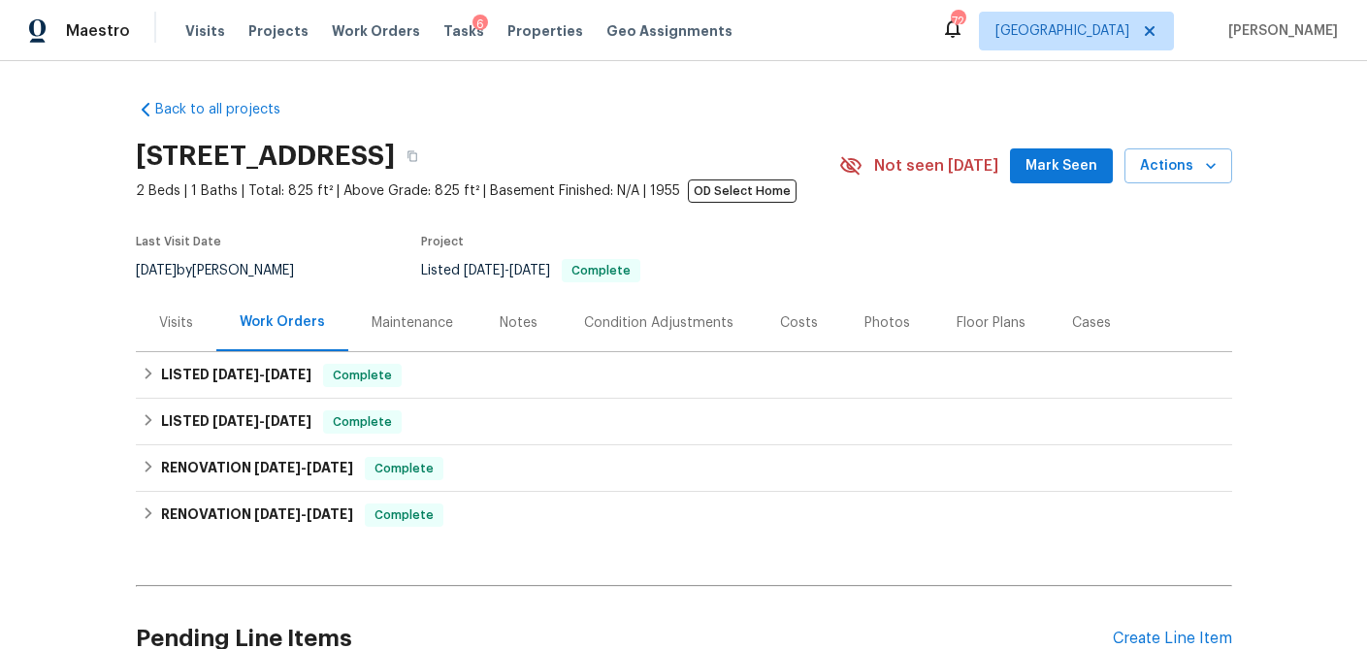
click at [795, 325] on div "Costs" at bounding box center [799, 322] width 38 height 19
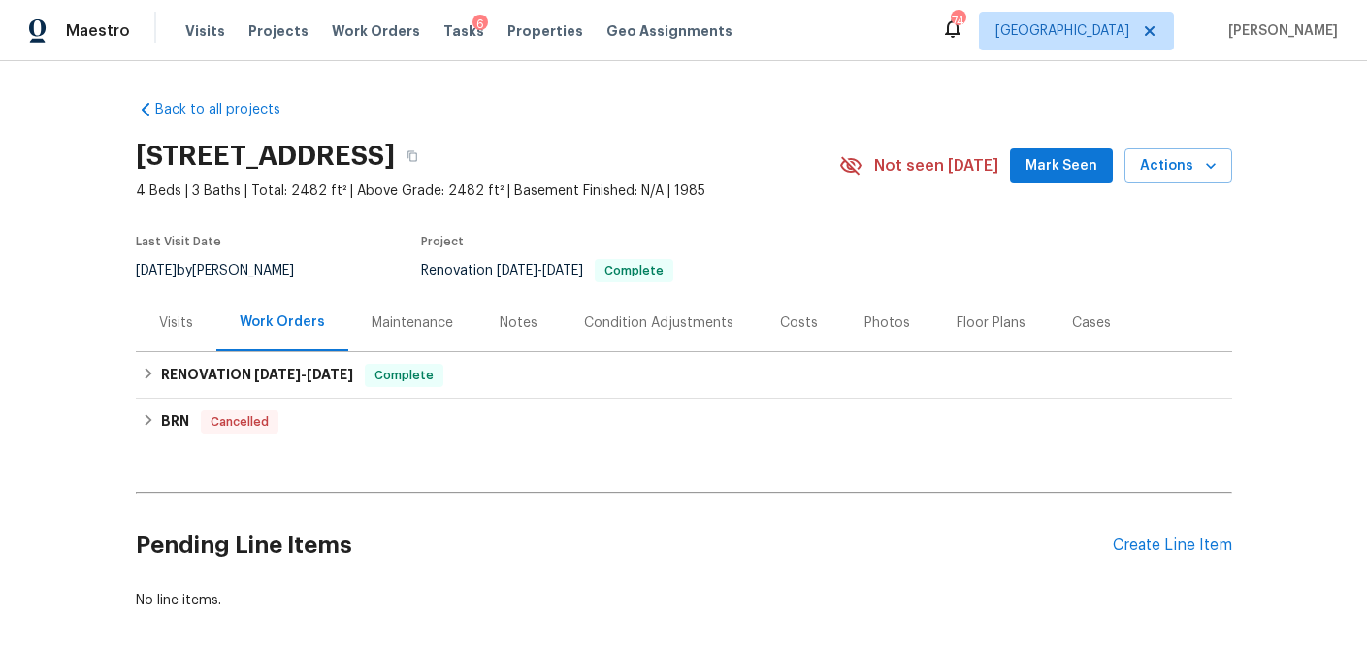
click at [167, 323] on div "Visits" at bounding box center [176, 322] width 34 height 19
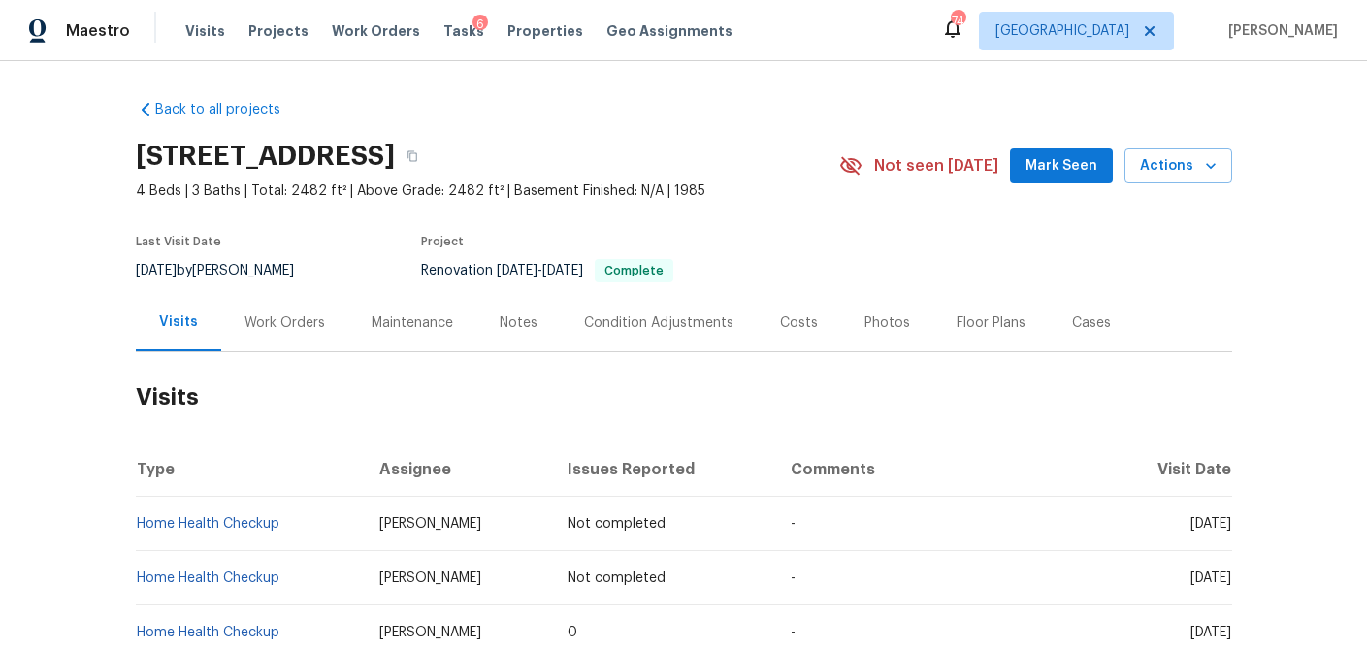
click at [874, 307] on div "Photos" at bounding box center [887, 322] width 92 height 57
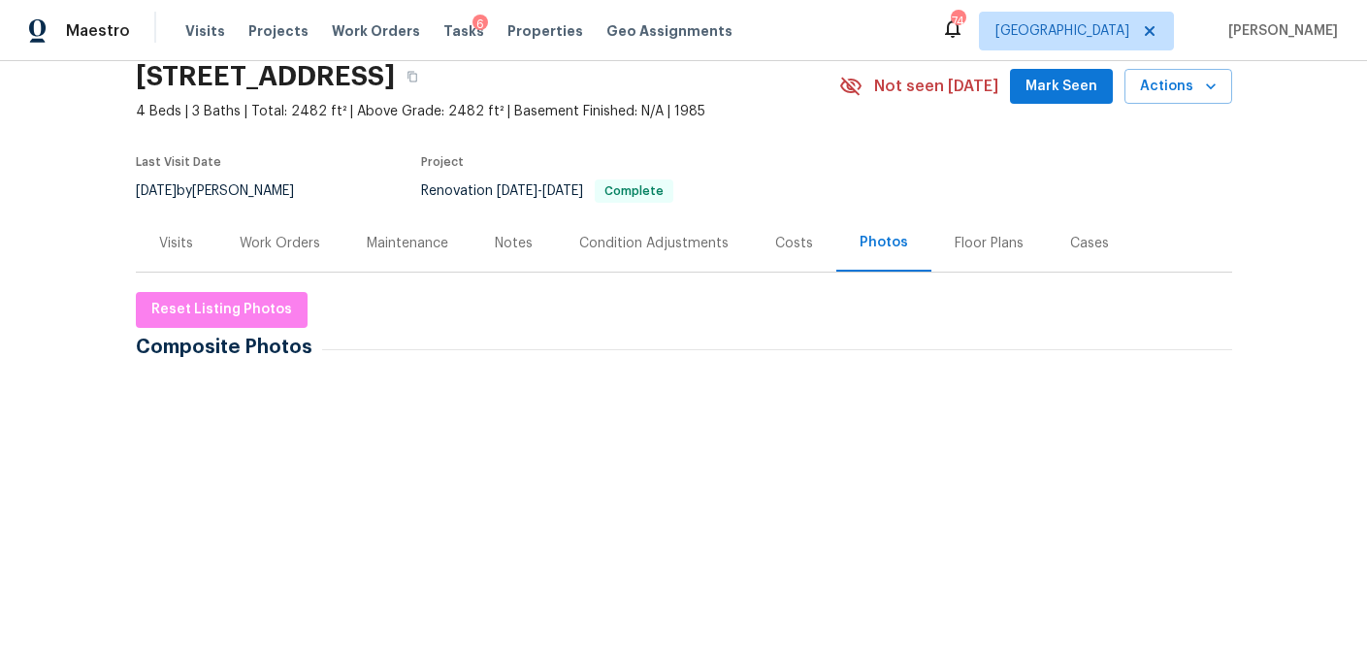
scroll to position [81, 0]
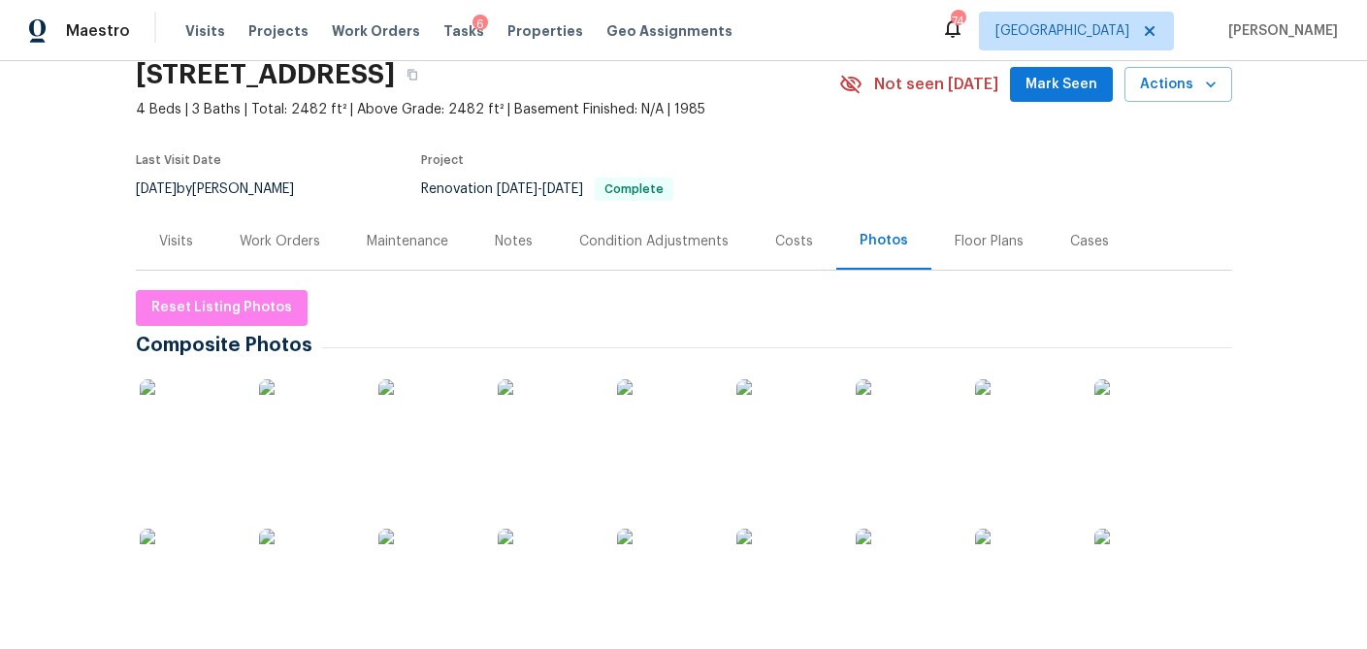
click at [205, 456] on img at bounding box center [188, 427] width 97 height 97
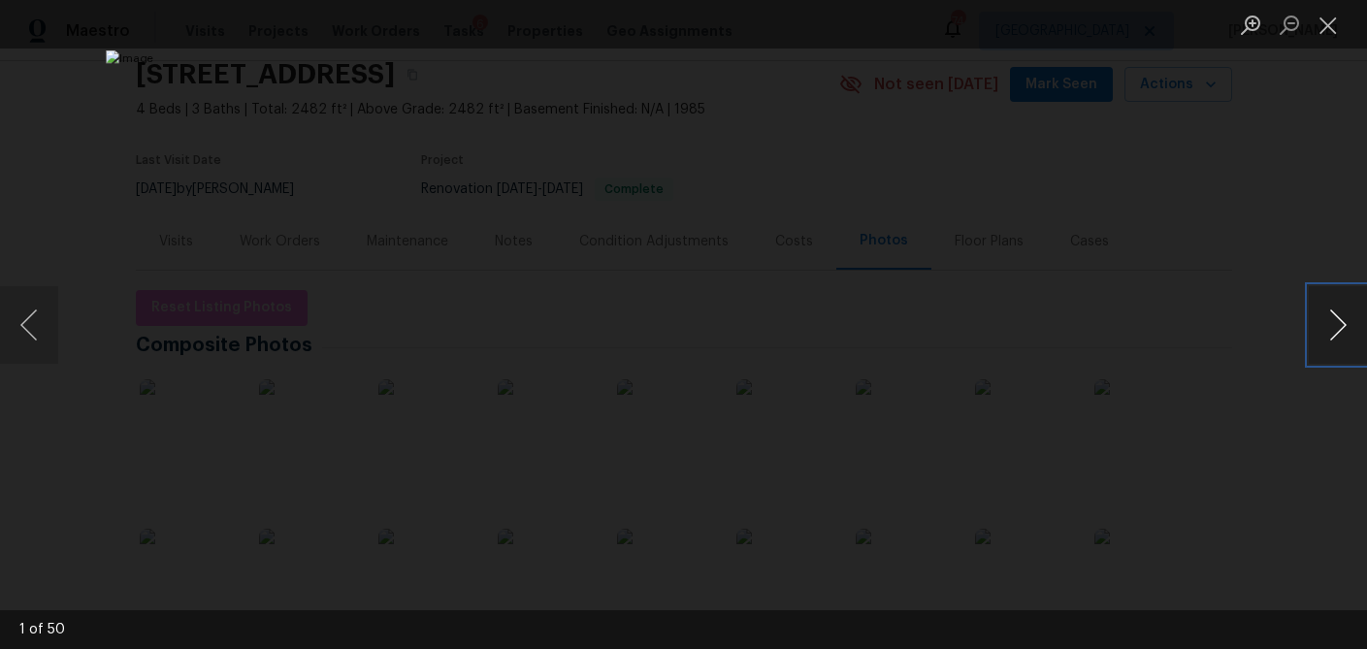
click at [1320, 323] on button "Next image" at bounding box center [1338, 325] width 58 height 78
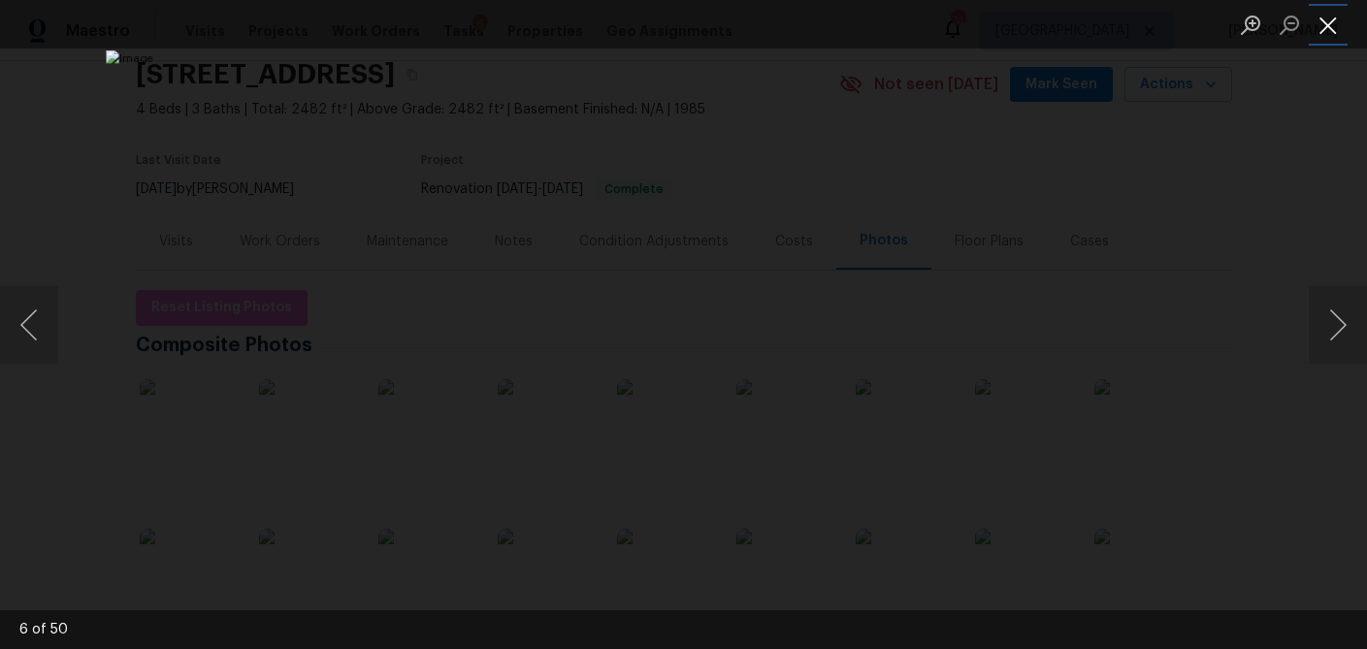
click at [1338, 40] on button "Close lightbox" at bounding box center [1328, 25] width 39 height 34
